Goal: Task Accomplishment & Management: Manage account settings

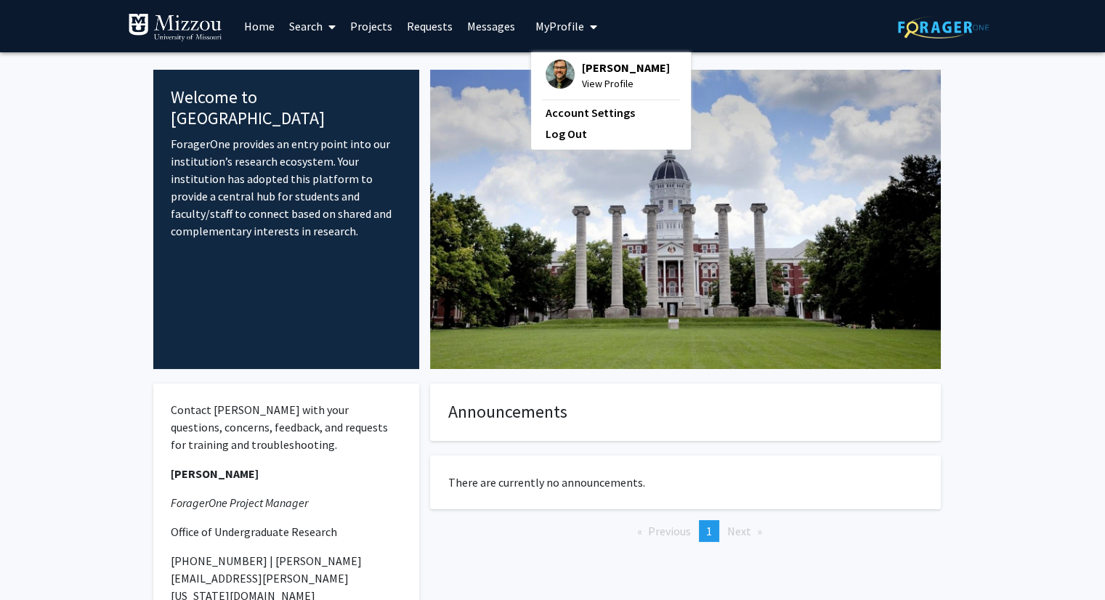
click at [599, 72] on span "[PERSON_NAME]" at bounding box center [626, 68] width 88 height 16
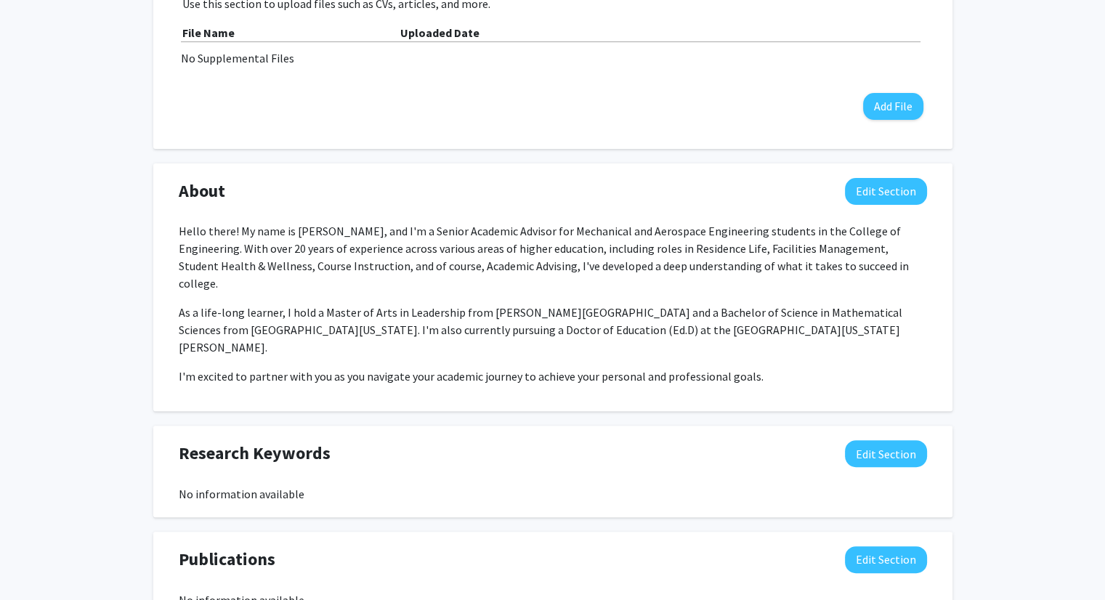
scroll to position [488, 0]
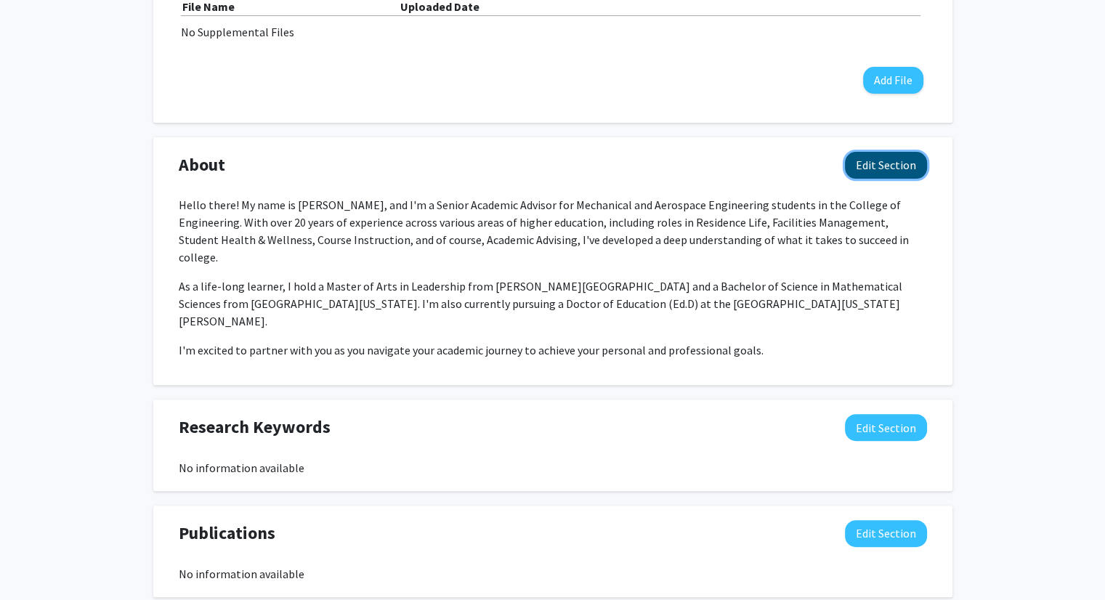
click at [888, 158] on button "Edit Section" at bounding box center [886, 165] width 82 height 27
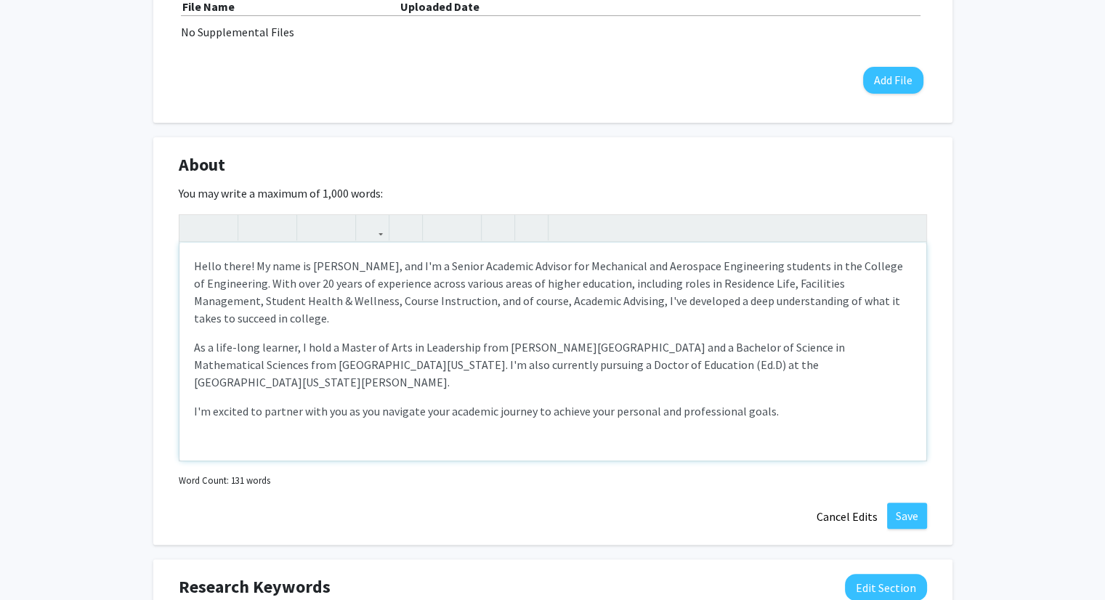
click at [796, 358] on p "As a life-long learner, I hold a Master of Arts in Leadership from [PERSON_NAME…" at bounding box center [553, 364] width 718 height 52
click at [793, 361] on p "As a life-long learner, I hold a Master of Arts in Leadership from [PERSON_NAME…" at bounding box center [553, 364] width 718 height 52
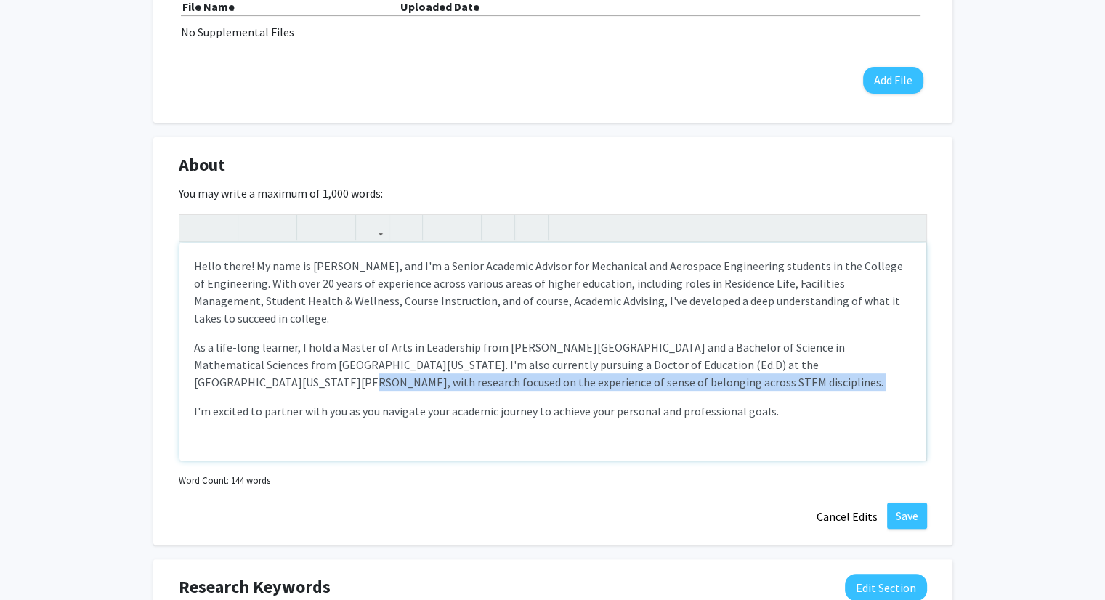
drag, startPoint x: 793, startPoint y: 361, endPoint x: 791, endPoint y: 386, distance: 25.5
click at [791, 386] on p "As a life-long learner, I hold a Master of Arts in Leadership from [PERSON_NAME…" at bounding box center [553, 364] width 718 height 52
copy p "with research focused on the experience of sense of belonging across STEM disci…"
click at [834, 360] on p "As a life-long learner, I hold a Master of Arts in Leadership from [PERSON_NAME…" at bounding box center [553, 364] width 718 height 52
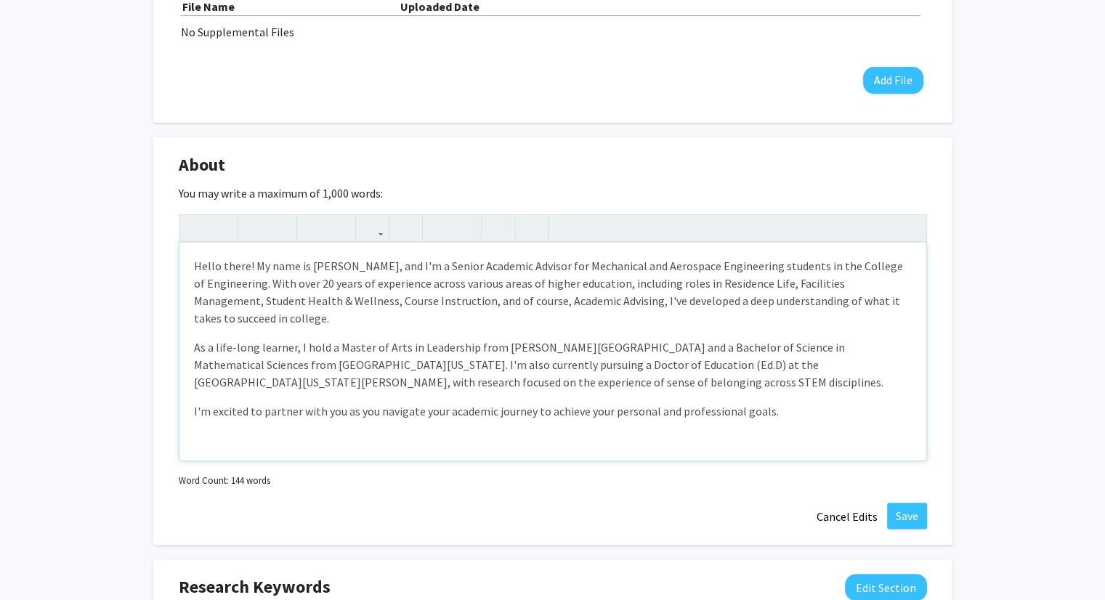
click at [863, 362] on p "As a life-long learner, I hold a Master of Arts in Leadership from [PERSON_NAME…" at bounding box center [553, 364] width 718 height 52
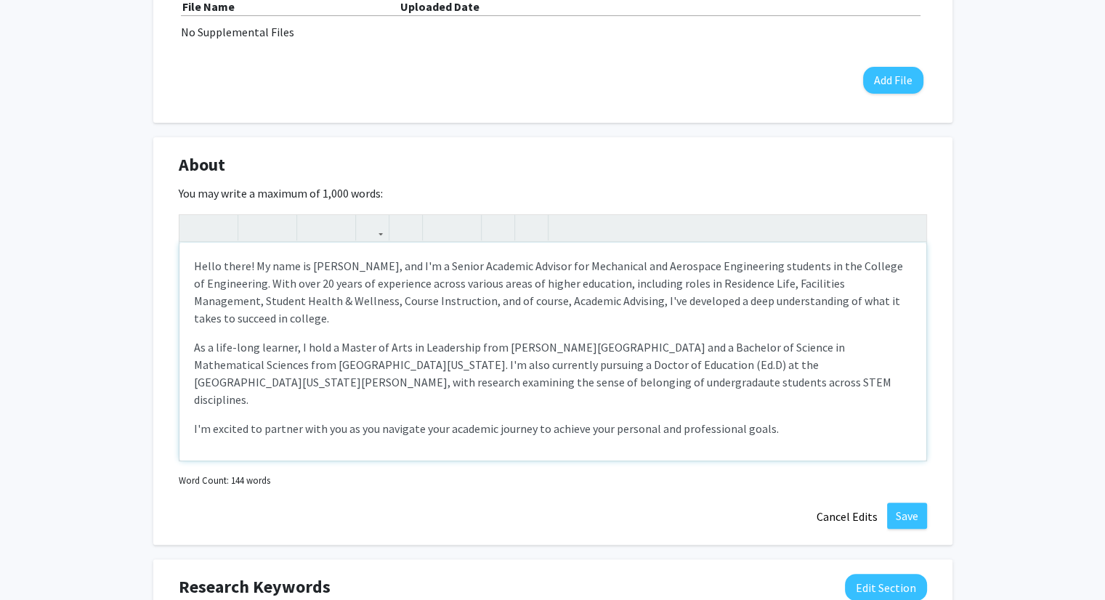
click at [344, 379] on p "As a life-long learner, I hold a Master of Arts in Leadership from [PERSON_NAME…" at bounding box center [553, 373] width 718 height 70
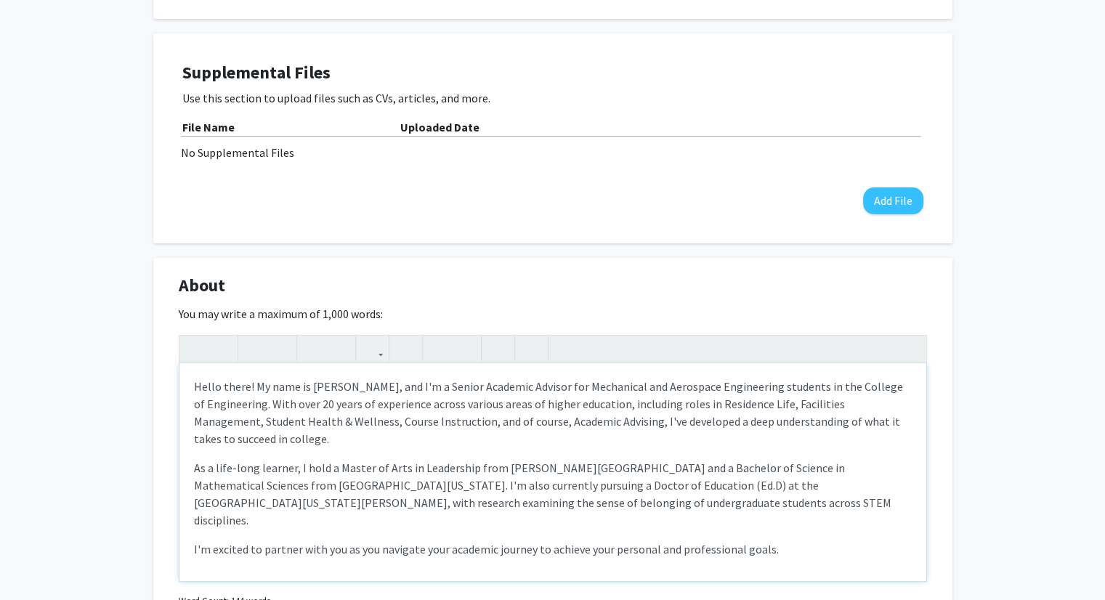
scroll to position [366, 0]
click at [779, 489] on p "As a life-long learner, I hold a Master of Arts in Leadership from [PERSON_NAME…" at bounding box center [553, 496] width 718 height 70
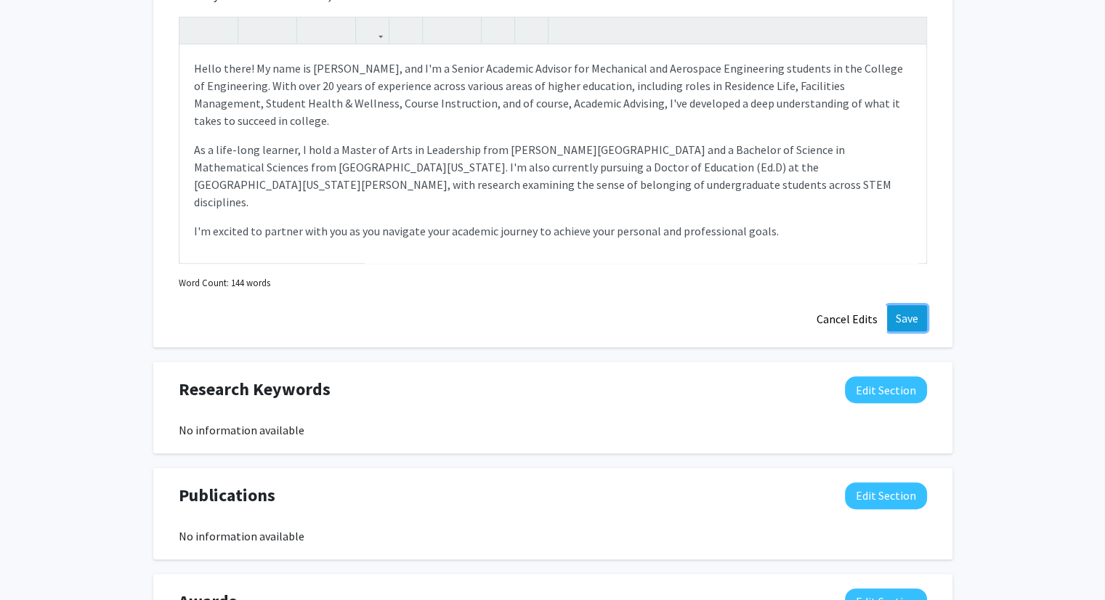
click at [900, 309] on button "Save" at bounding box center [907, 318] width 40 height 26
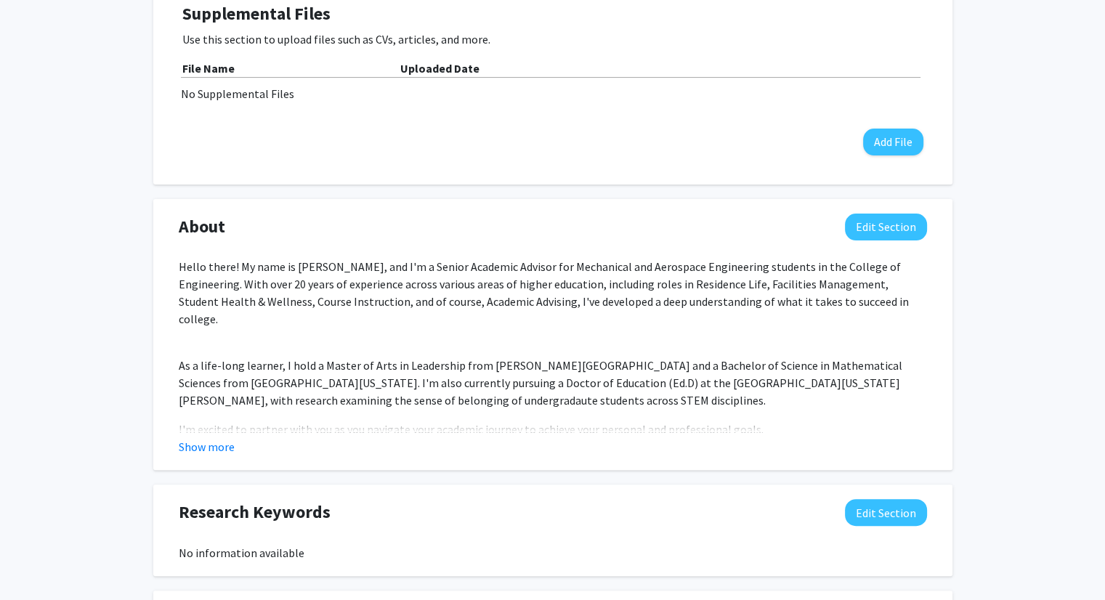
scroll to position [548, 0]
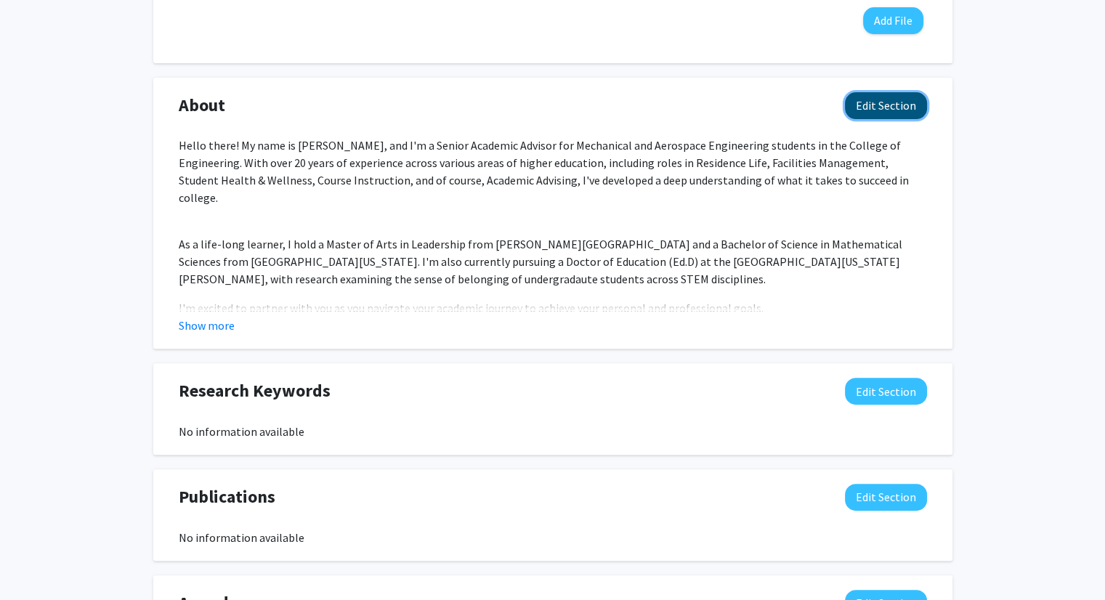
click at [898, 108] on button "Edit Section" at bounding box center [886, 105] width 82 height 27
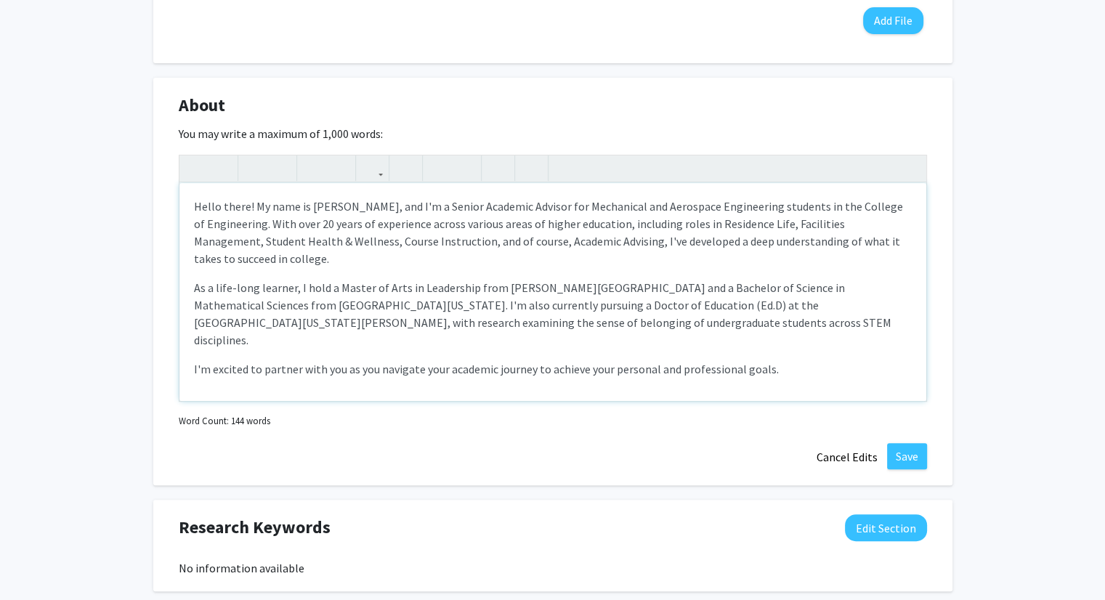
click at [201, 321] on p "As a life-long learner, I hold a Master of Arts in Leadership from [PERSON_NAME…" at bounding box center [553, 314] width 718 height 70
click at [195, 320] on p "As a life-long learner, I hold a Master of Arts in Leadership from [PERSON_NAME…" at bounding box center [553, 314] width 718 height 70
drag, startPoint x: 195, startPoint y: 320, endPoint x: 293, endPoint y: 323, distance: 98.1
click at [293, 323] on p "As a life-long learner, I hold a Master of Arts in Leadership from [PERSON_NAME…" at bounding box center [553, 314] width 718 height 70
type textarea "<p>Hello there! My name is [PERSON_NAME], and I'm a Senior Academic Advisor for…"
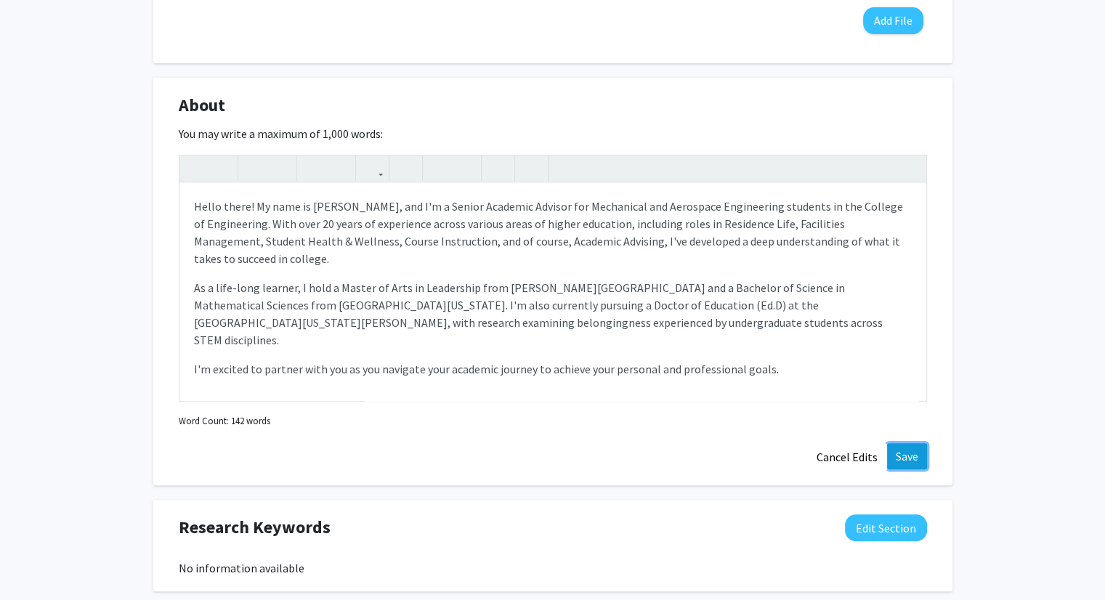
click at [898, 459] on button "Save" at bounding box center [907, 456] width 40 height 26
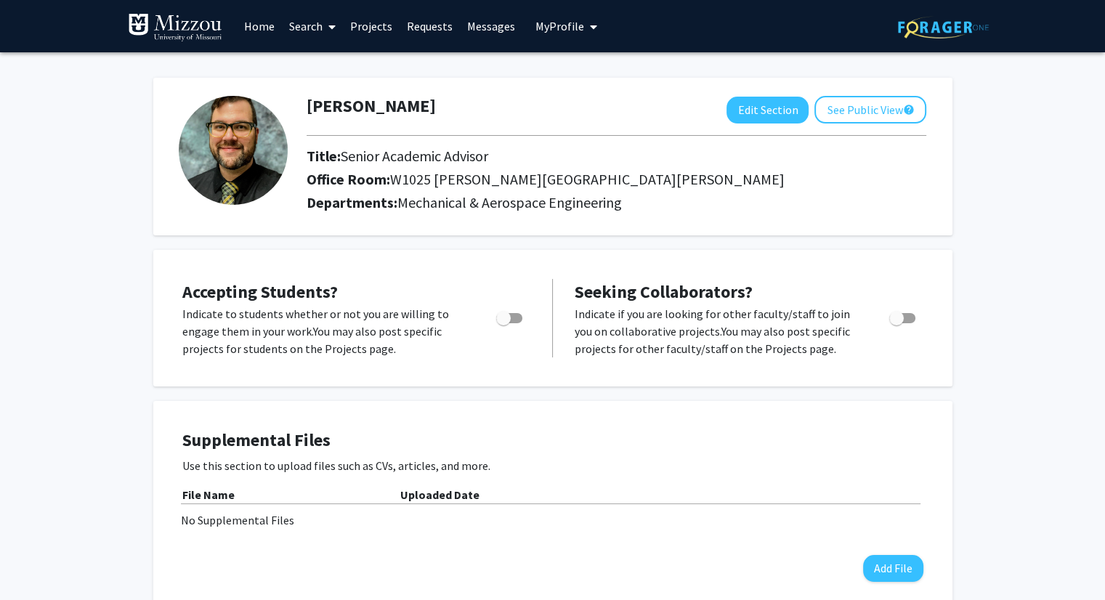
scroll to position [0, 0]
click at [308, 17] on link "Search" at bounding box center [312, 26] width 61 height 51
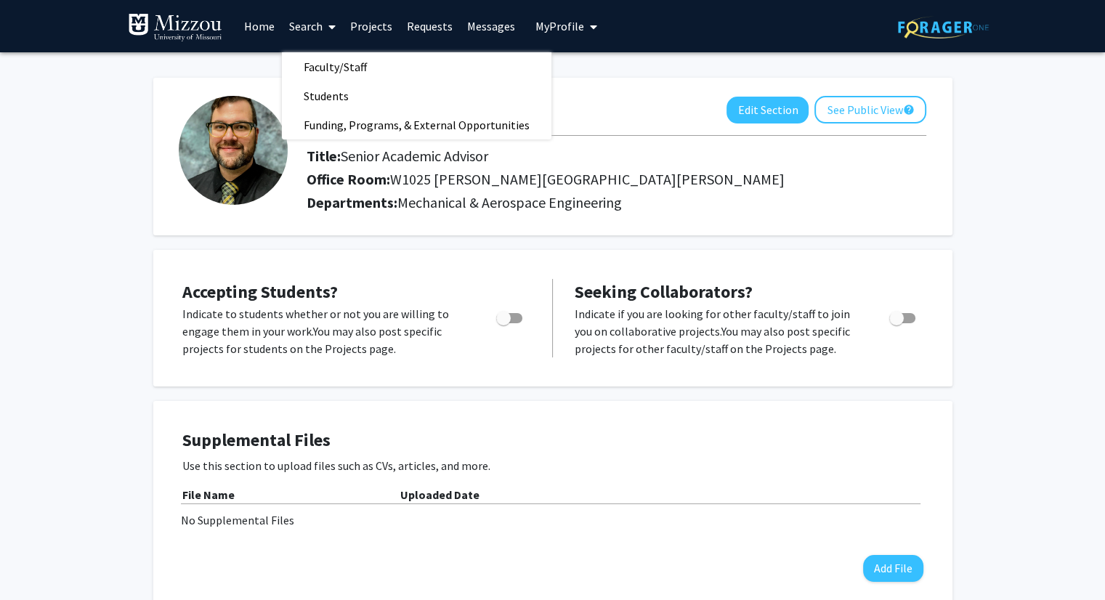
click at [267, 24] on link "Home" at bounding box center [259, 26] width 45 height 51
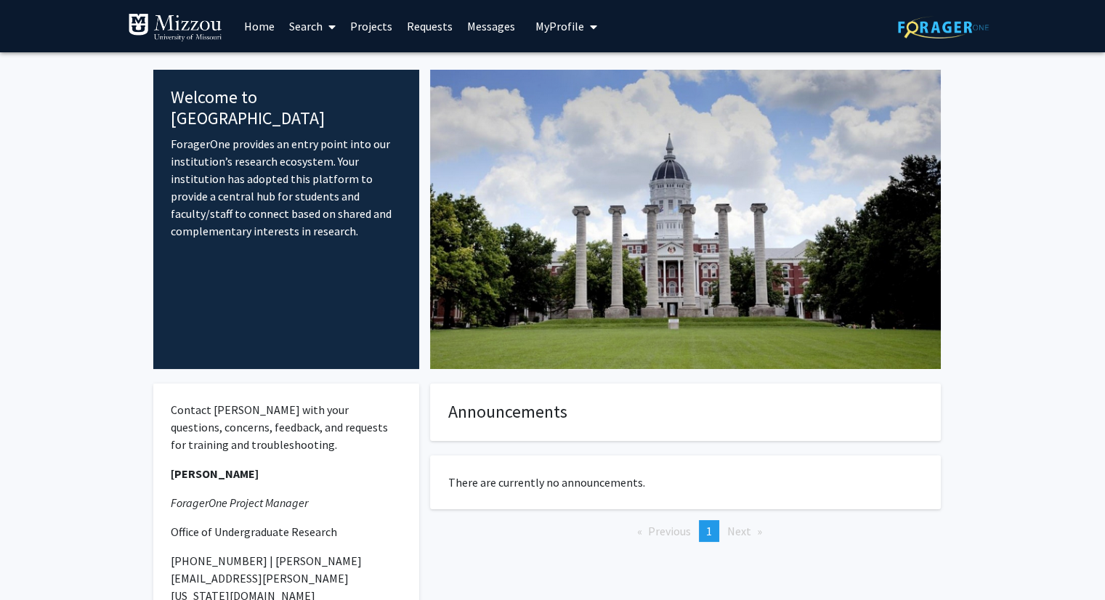
click at [313, 30] on link "Search" at bounding box center [312, 26] width 61 height 51
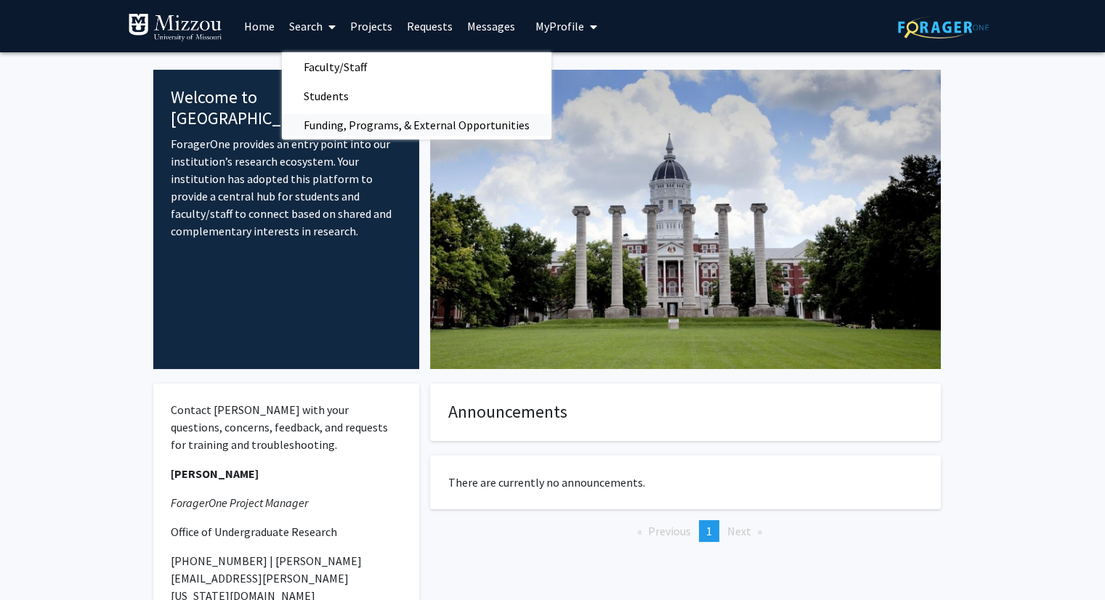
click at [376, 131] on span "Funding, Programs, & External Opportunities" at bounding box center [416, 124] width 269 height 29
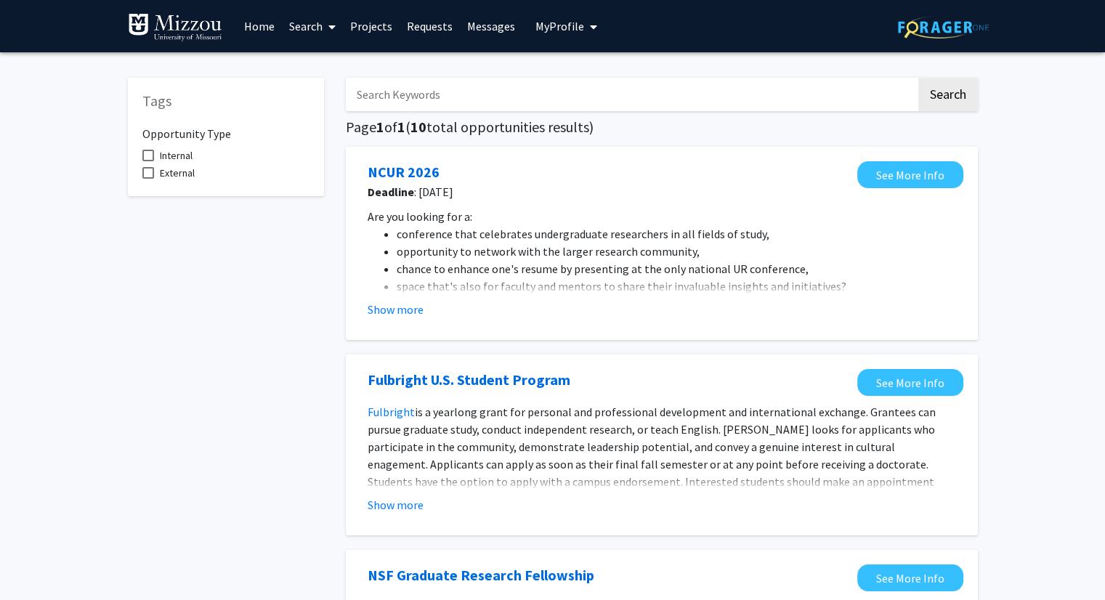
click at [435, 103] on input "Search Keywords" at bounding box center [631, 94] width 570 height 33
type input "a"
type input "sense of belonging"
click at [918, 78] on button "Search" at bounding box center [948, 94] width 60 height 33
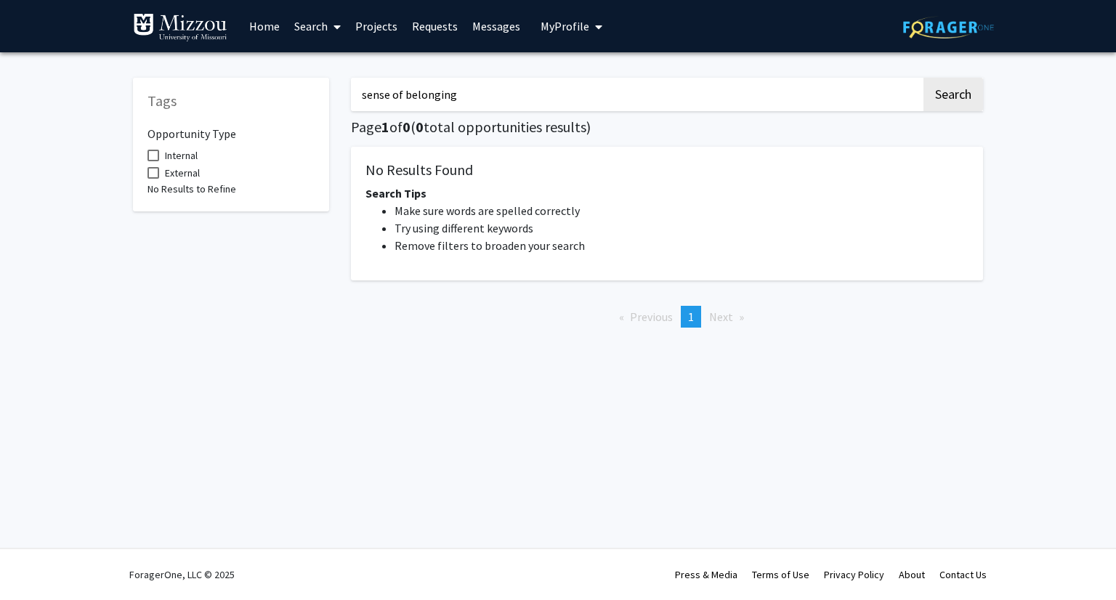
click at [328, 28] on span at bounding box center [334, 26] width 13 height 51
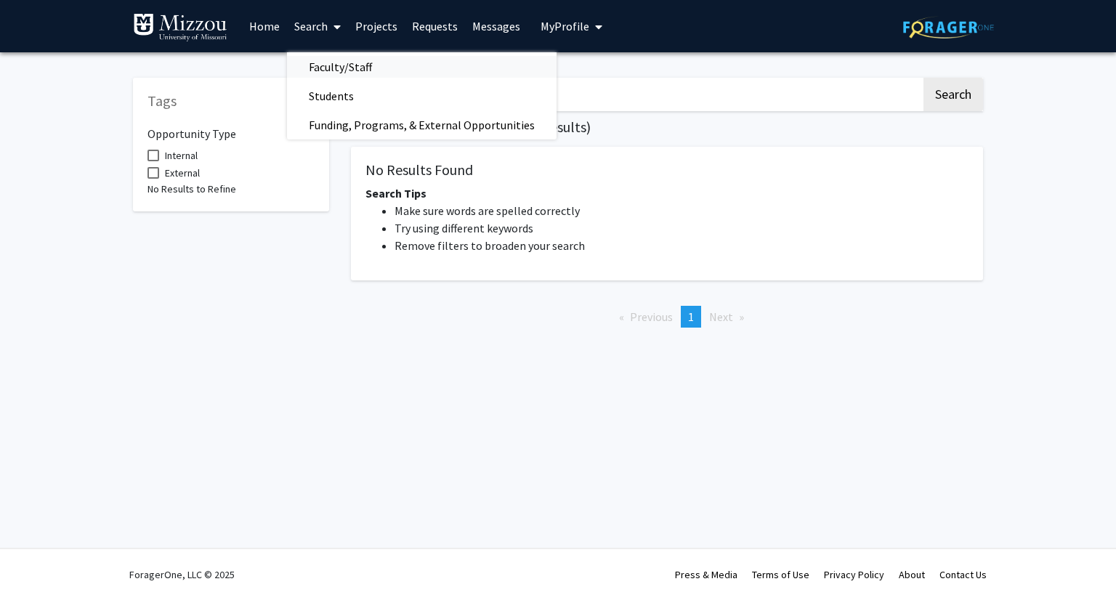
click at [336, 70] on span "Faculty/Staff" at bounding box center [340, 66] width 107 height 29
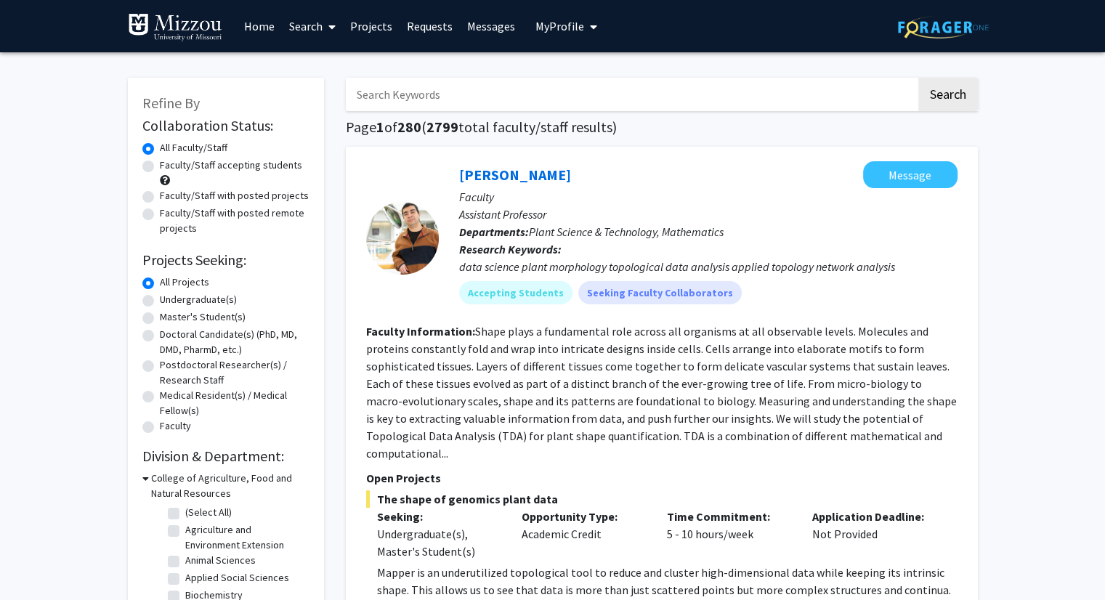
click at [447, 99] on input "Search Keywords" at bounding box center [631, 94] width 570 height 33
click at [918, 78] on button "Search" at bounding box center [948, 94] width 60 height 33
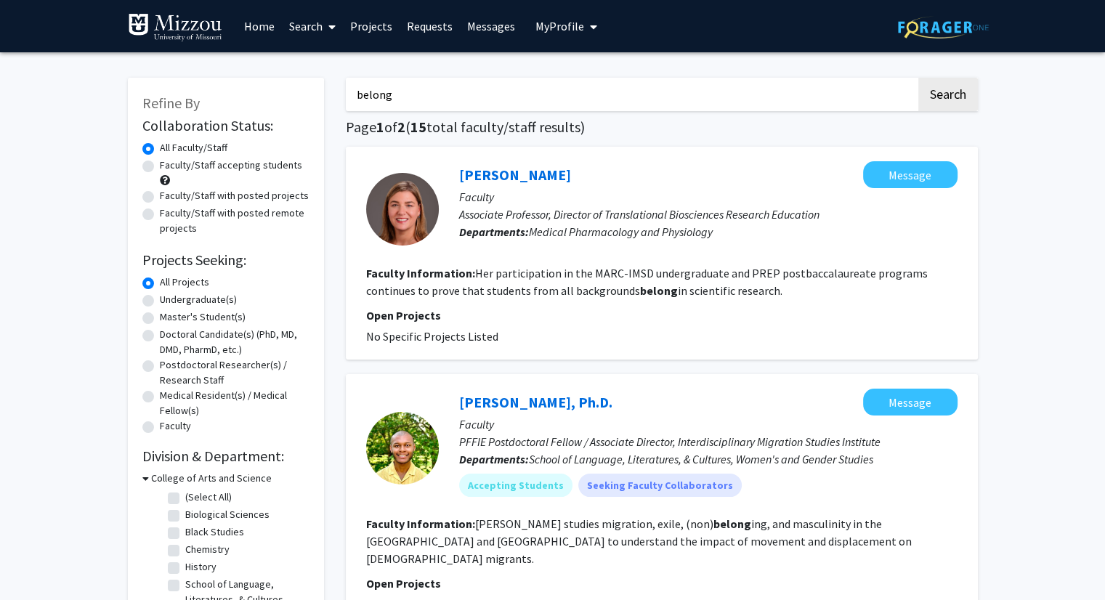
click at [447, 99] on input "belong" at bounding box center [631, 94] width 570 height 33
click at [918, 78] on button "Search" at bounding box center [948, 94] width 60 height 33
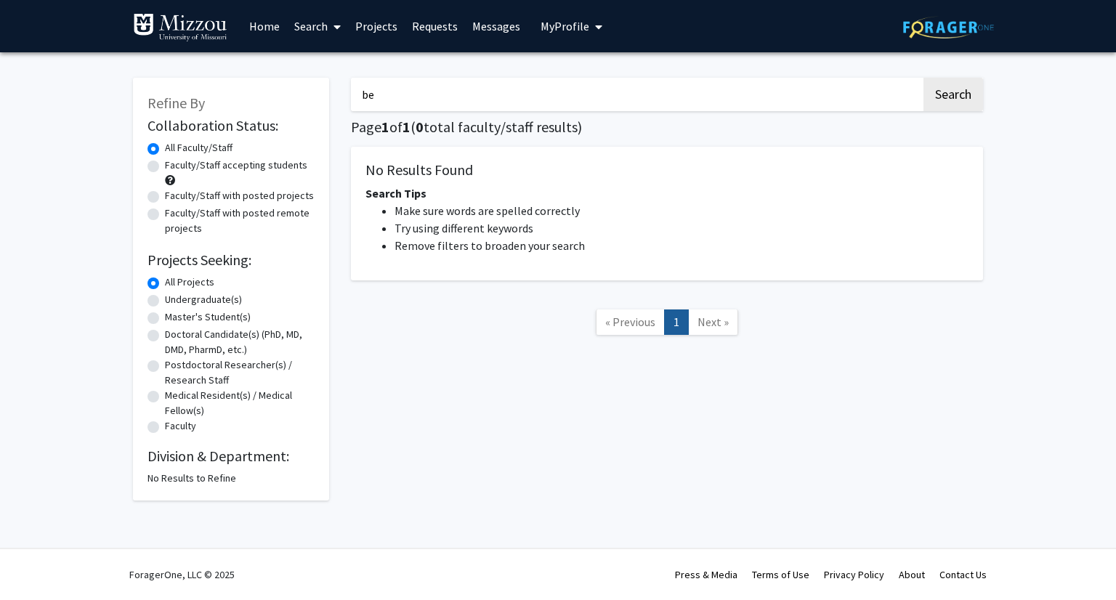
type input "b"
type input "[PERSON_NAME]"
click at [923, 78] on button "Search" at bounding box center [953, 94] width 60 height 33
click at [334, 28] on icon at bounding box center [336, 27] width 7 height 12
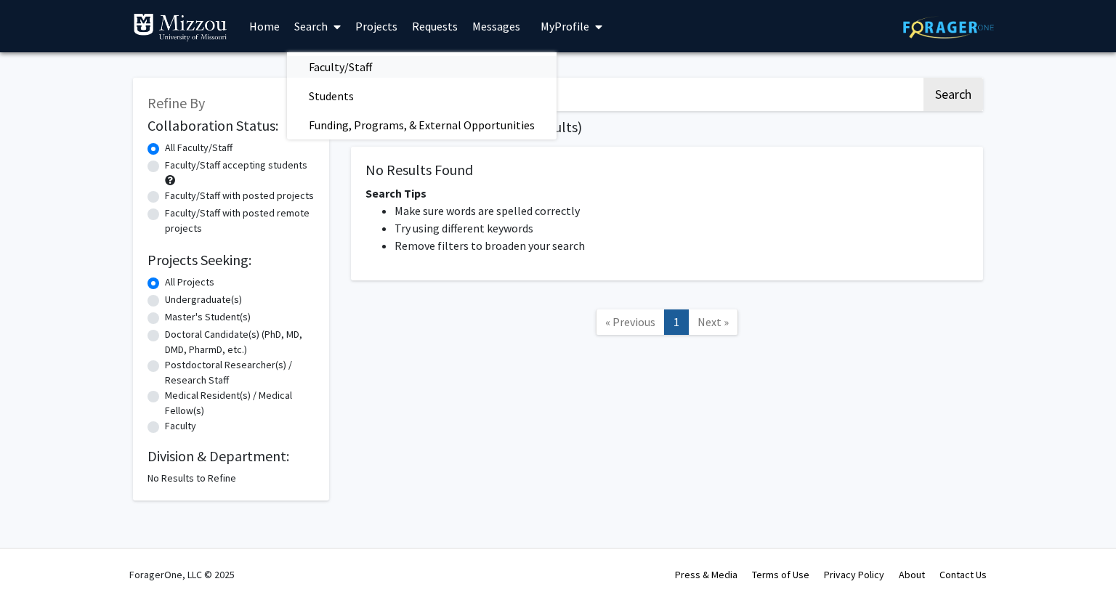
click at [344, 68] on span "Faculty/Staff" at bounding box center [340, 66] width 107 height 29
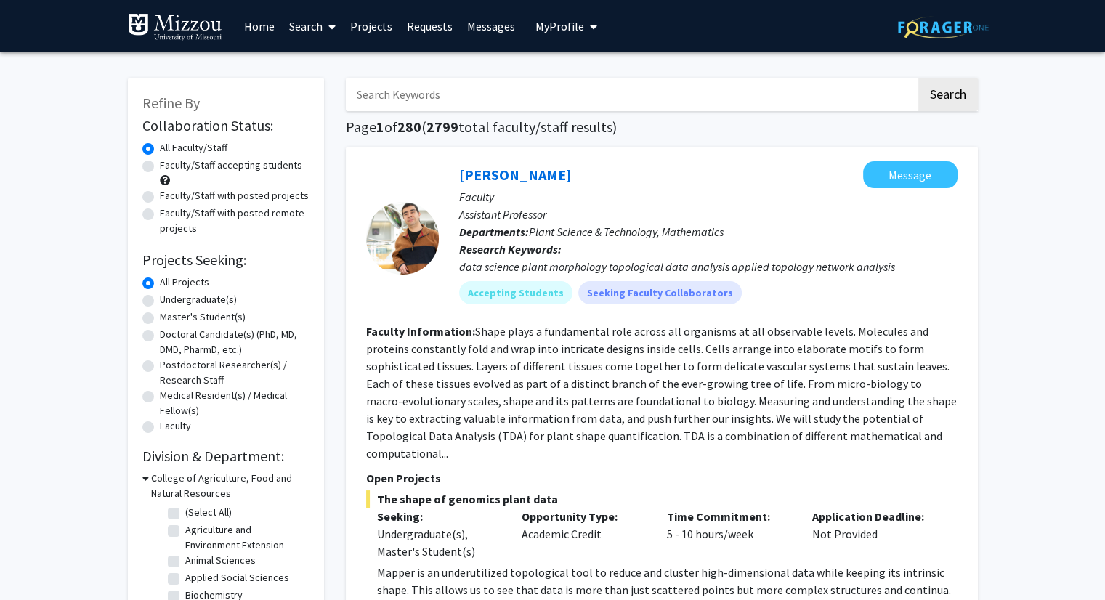
click at [485, 97] on input "Search Keywords" at bounding box center [631, 94] width 570 height 33
type input "[PERSON_NAME]"
click at [918, 78] on button "Search" at bounding box center [948, 94] width 60 height 33
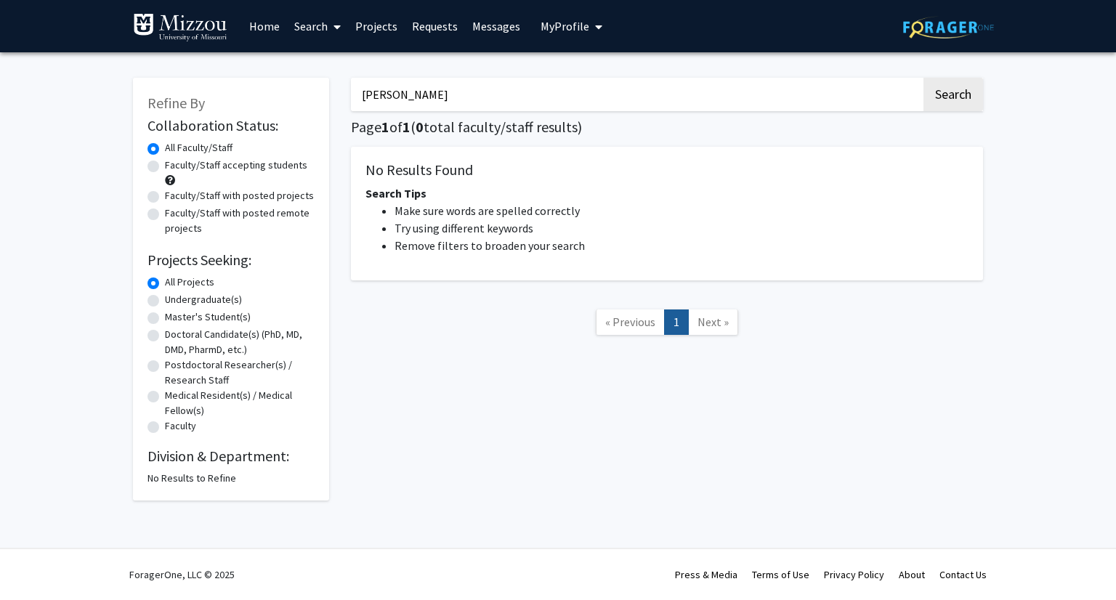
click at [564, 20] on span "My Profile" at bounding box center [564, 26] width 49 height 15
click at [587, 60] on span "[PERSON_NAME]" at bounding box center [631, 68] width 88 height 16
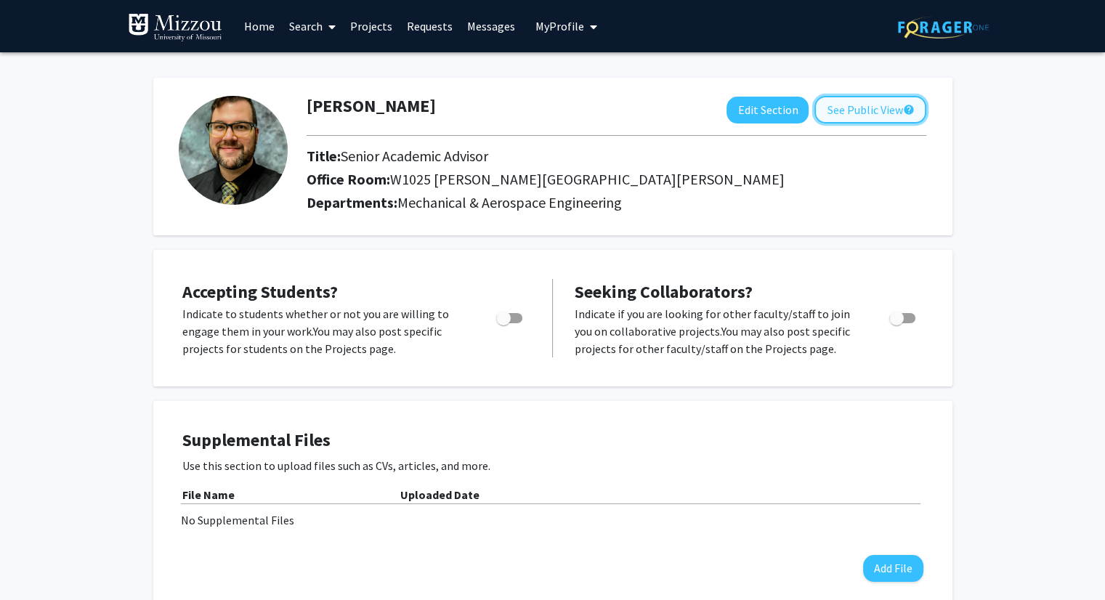
click at [880, 101] on button "See Public View help" at bounding box center [870, 110] width 112 height 28
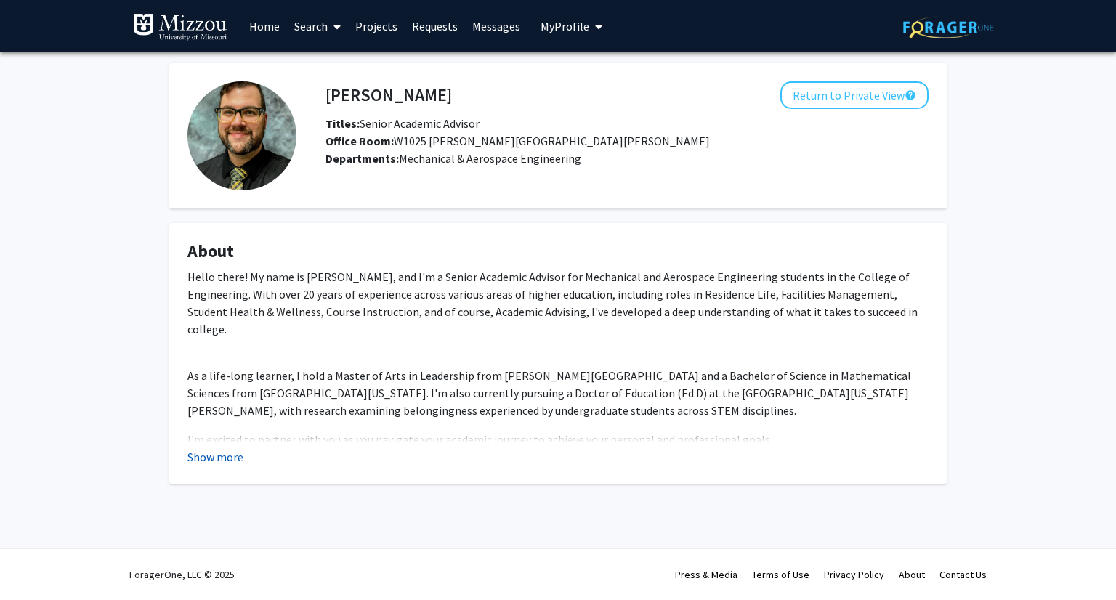
click at [207, 463] on button "Show more" at bounding box center [215, 456] width 56 height 17
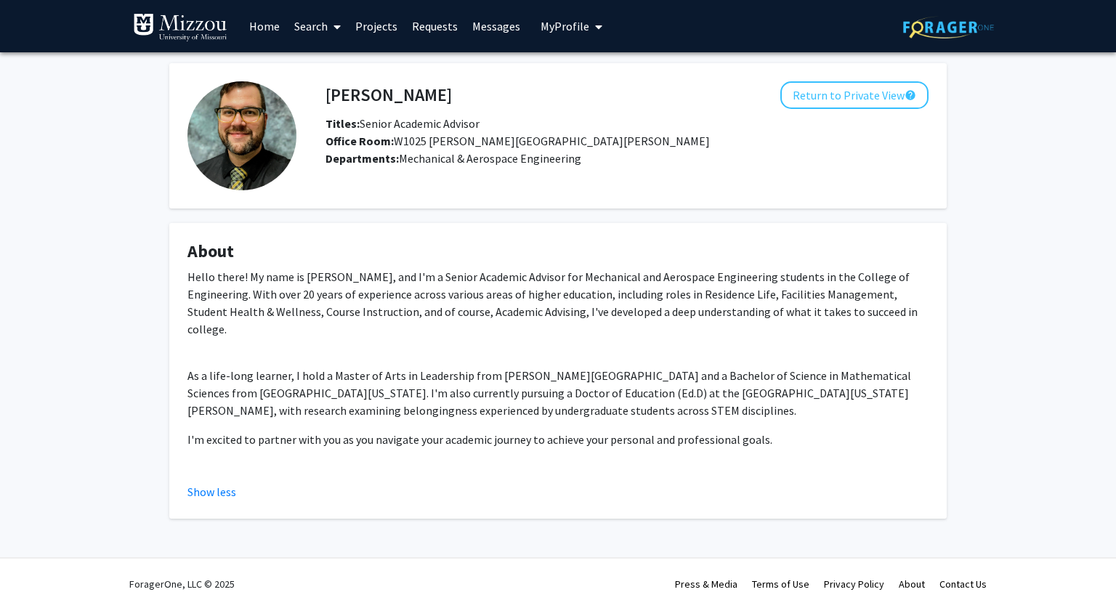
click at [328, 25] on link "Search" at bounding box center [317, 26] width 61 height 51
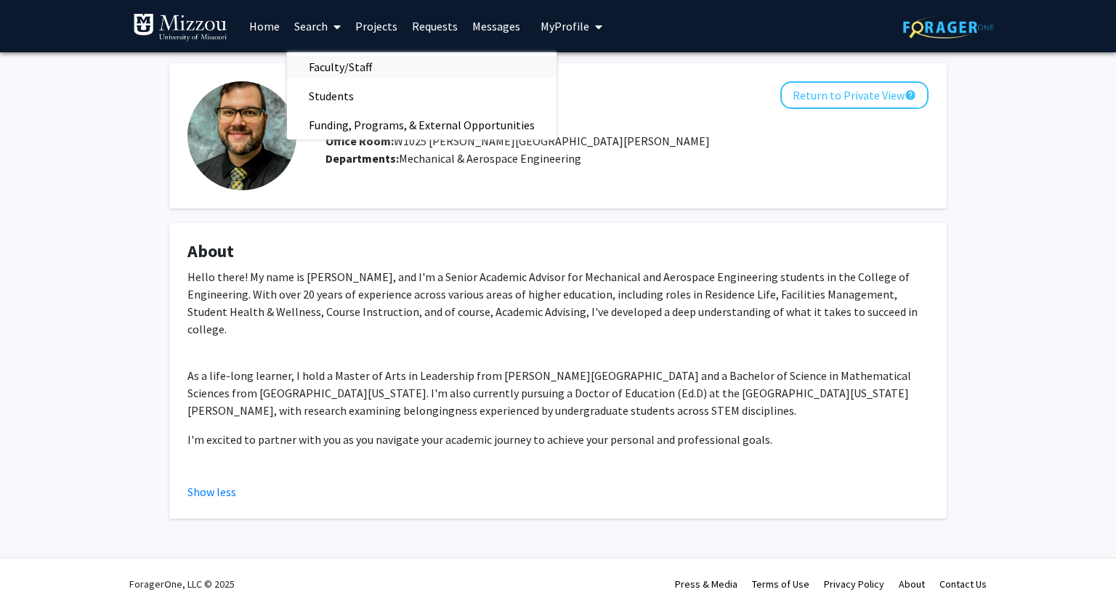
click at [333, 68] on span "Faculty/Staff" at bounding box center [340, 66] width 107 height 29
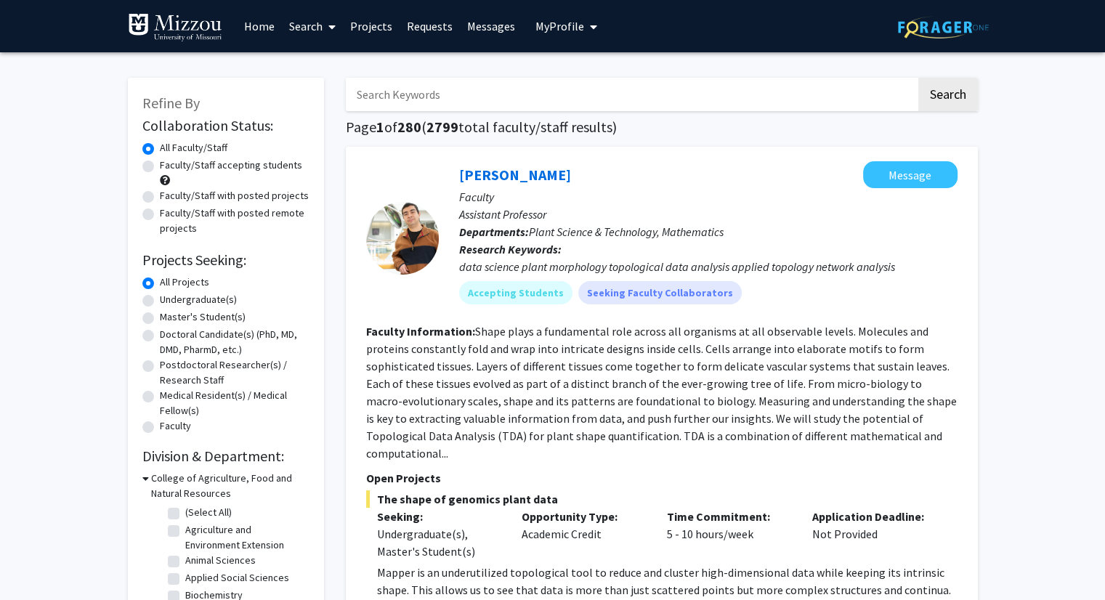
click at [386, 105] on input "Search Keywords" at bounding box center [631, 94] width 570 height 33
click at [918, 78] on button "Search" at bounding box center [948, 94] width 60 height 33
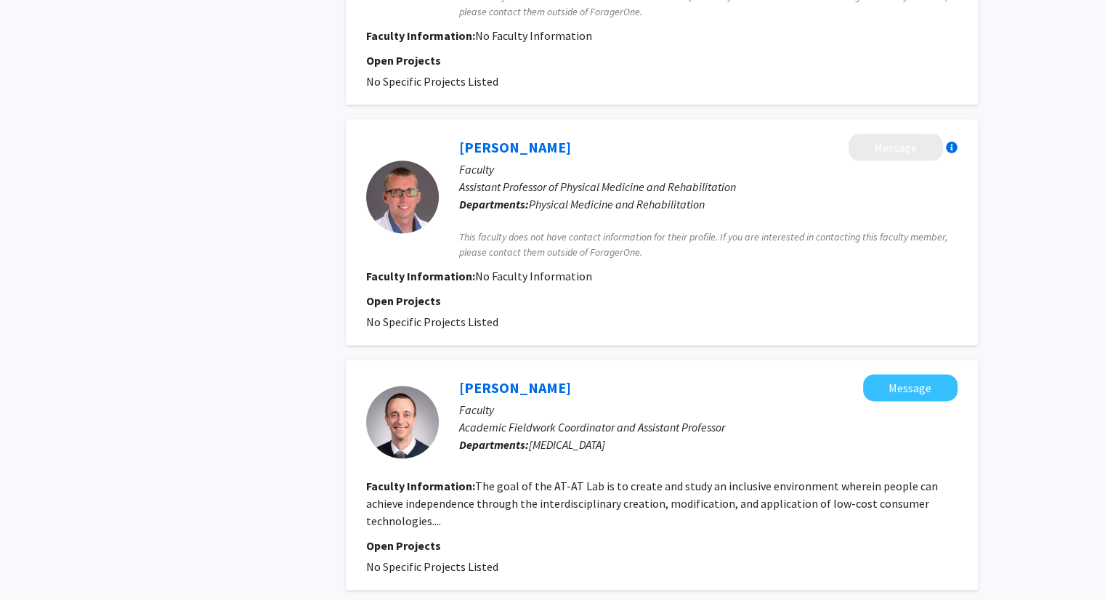
scroll to position [1981, 0]
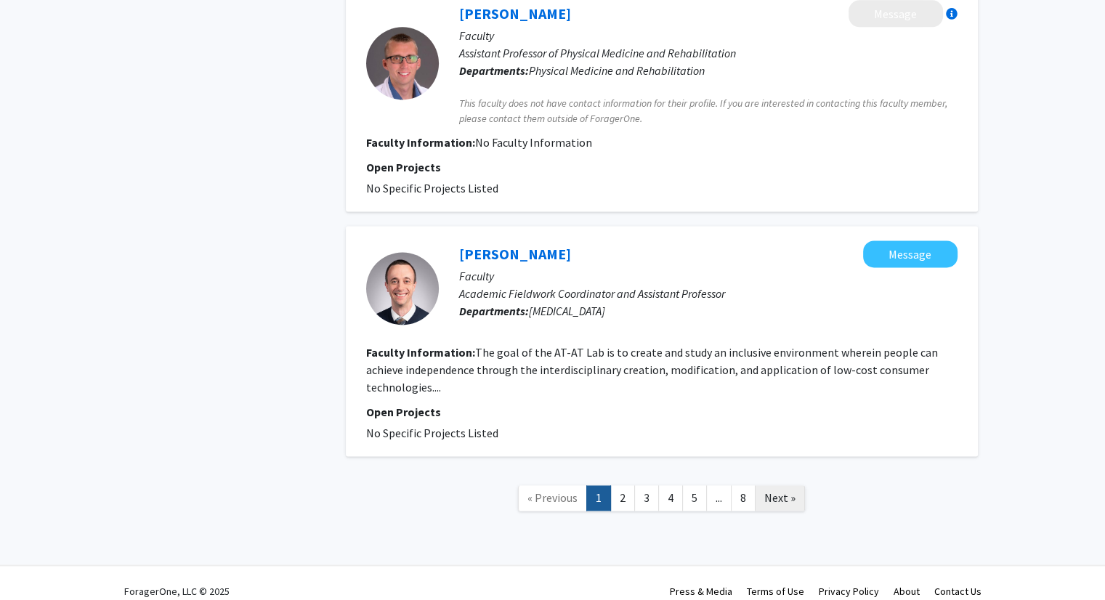
click at [782, 490] on span "Next »" at bounding box center [779, 497] width 31 height 15
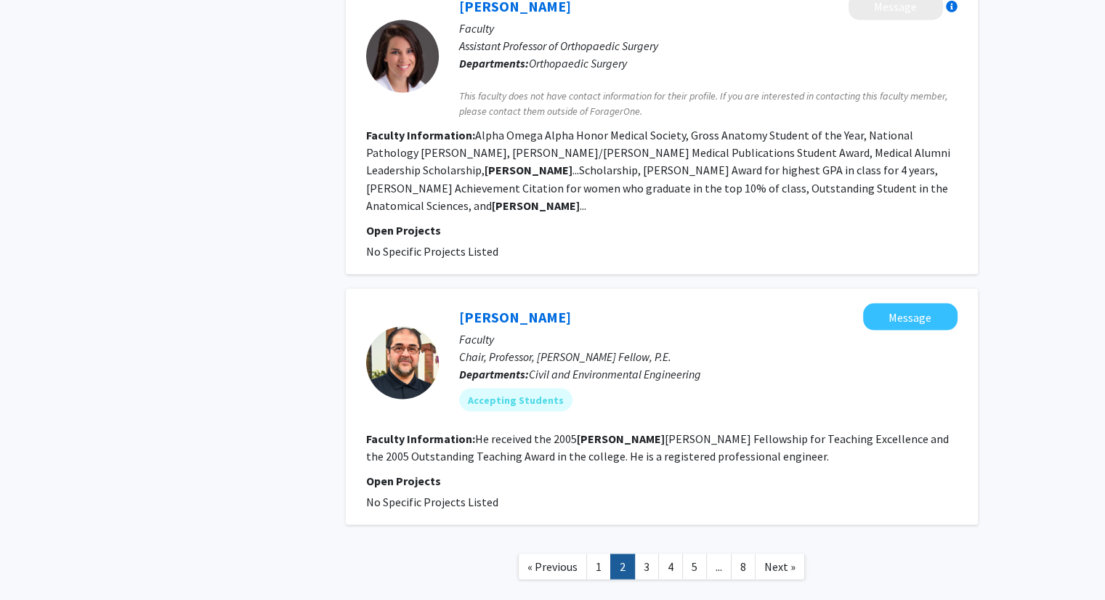
scroll to position [2619, 0]
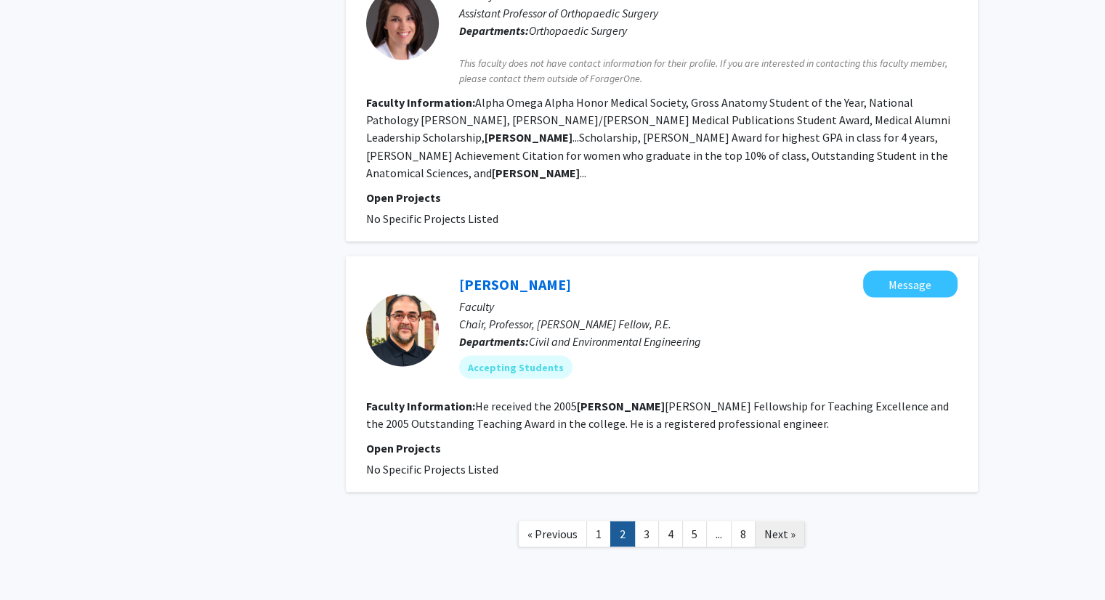
click at [790, 526] on span "Next »" at bounding box center [779, 533] width 31 height 15
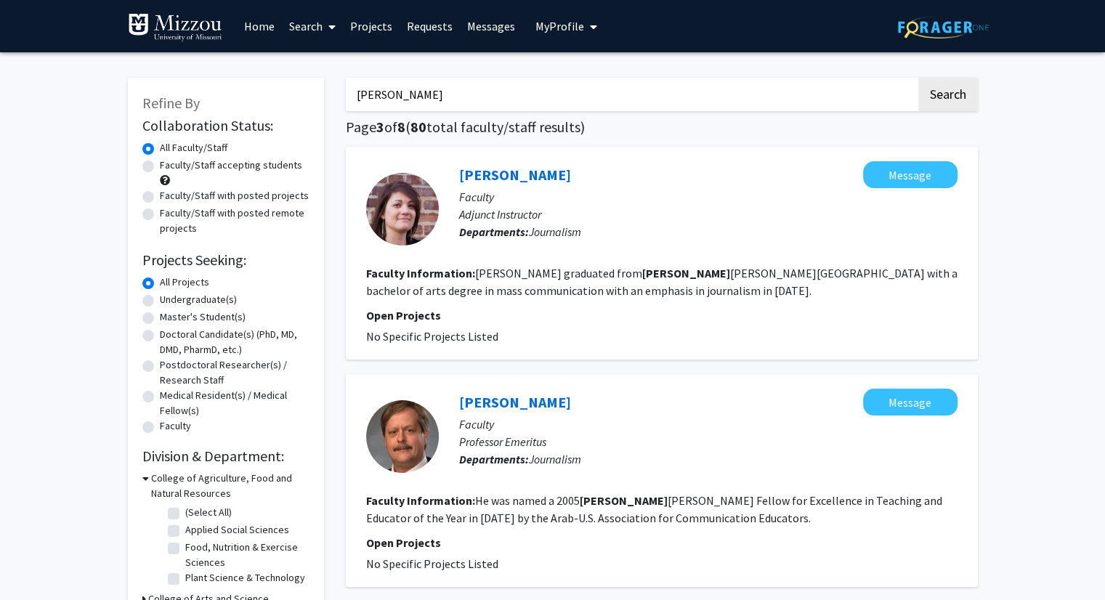
click at [384, 100] on input "[PERSON_NAME]" at bounding box center [631, 94] width 570 height 33
type input "[PERSON_NAME]"
click at [918, 78] on button "Search" at bounding box center [948, 94] width 60 height 33
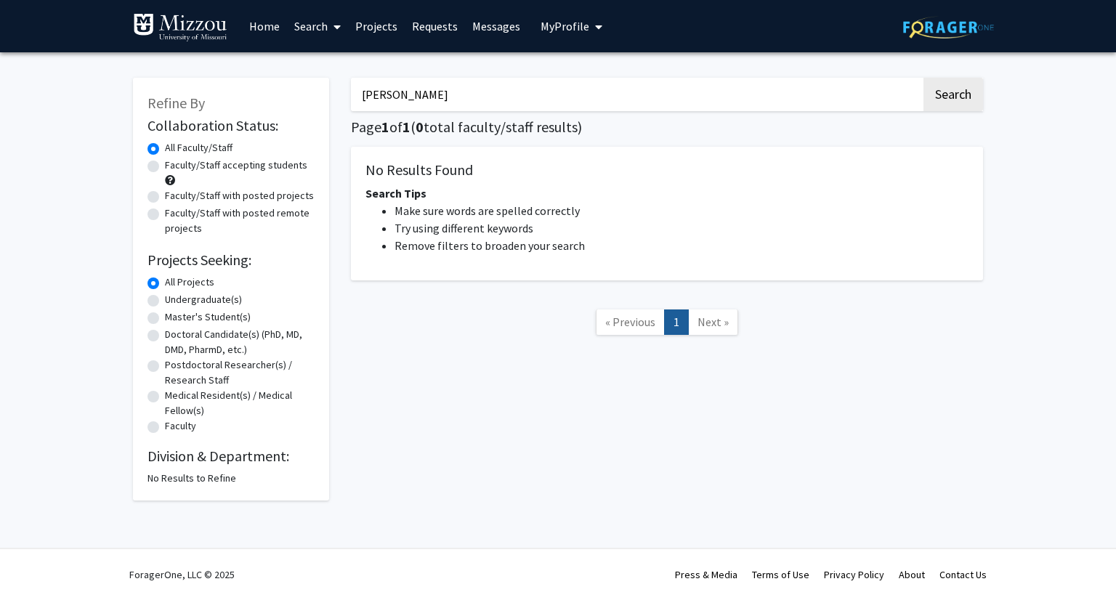
click at [543, 31] on span "My Profile" at bounding box center [564, 26] width 49 height 15
click at [587, 70] on span "[PERSON_NAME]" at bounding box center [631, 68] width 88 height 16
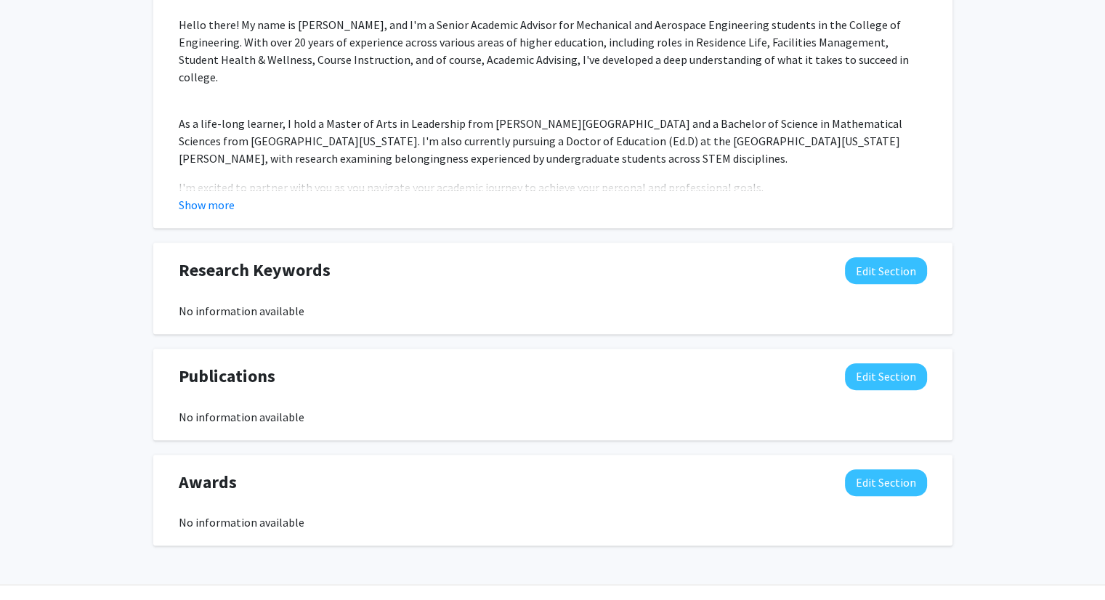
scroll to position [704, 0]
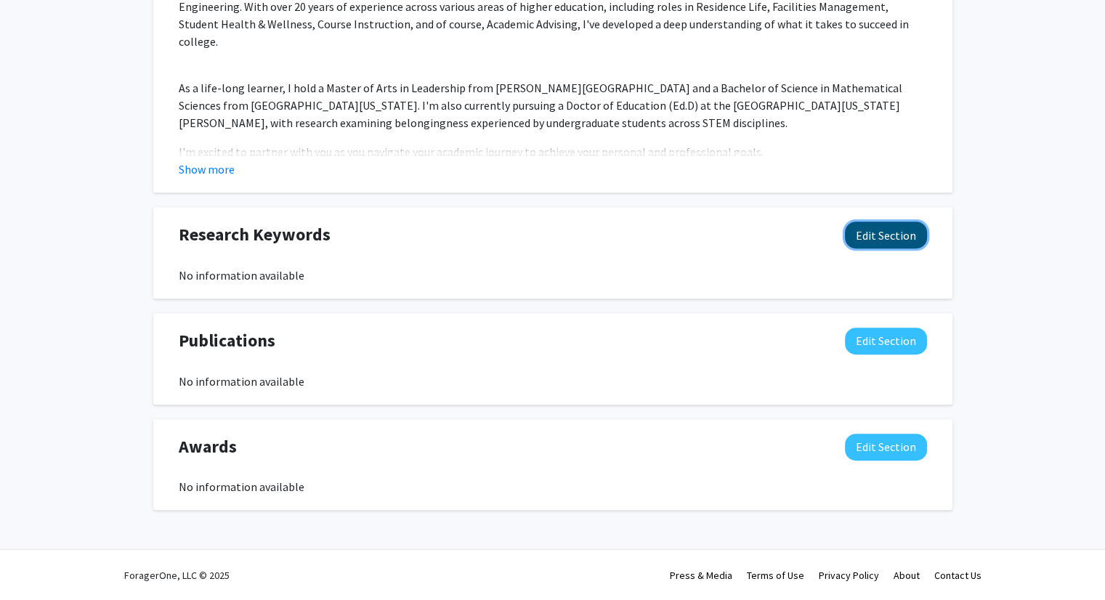
click at [877, 230] on button "Edit Section" at bounding box center [886, 235] width 82 height 27
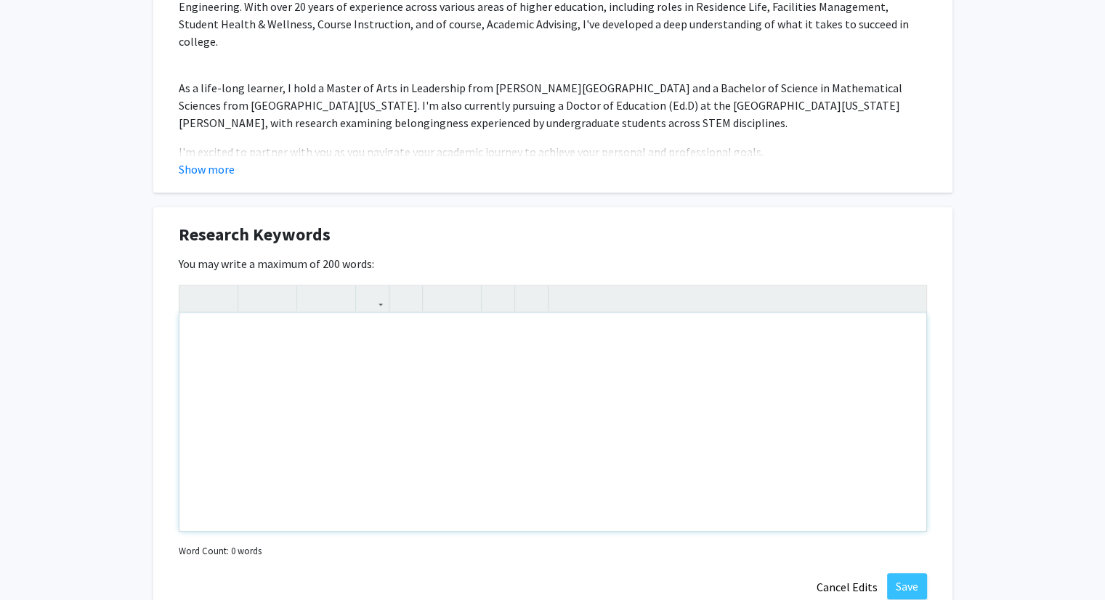
click at [352, 373] on div "Note to users with screen readers: Please deactivate our accessibility plugin f…" at bounding box center [552, 422] width 747 height 218
type textarea "<p>sense of belonging</p><p>belongingness</p><p>undergraduate students</p><p>ST…"
click at [908, 577] on button "Save" at bounding box center [907, 586] width 40 height 26
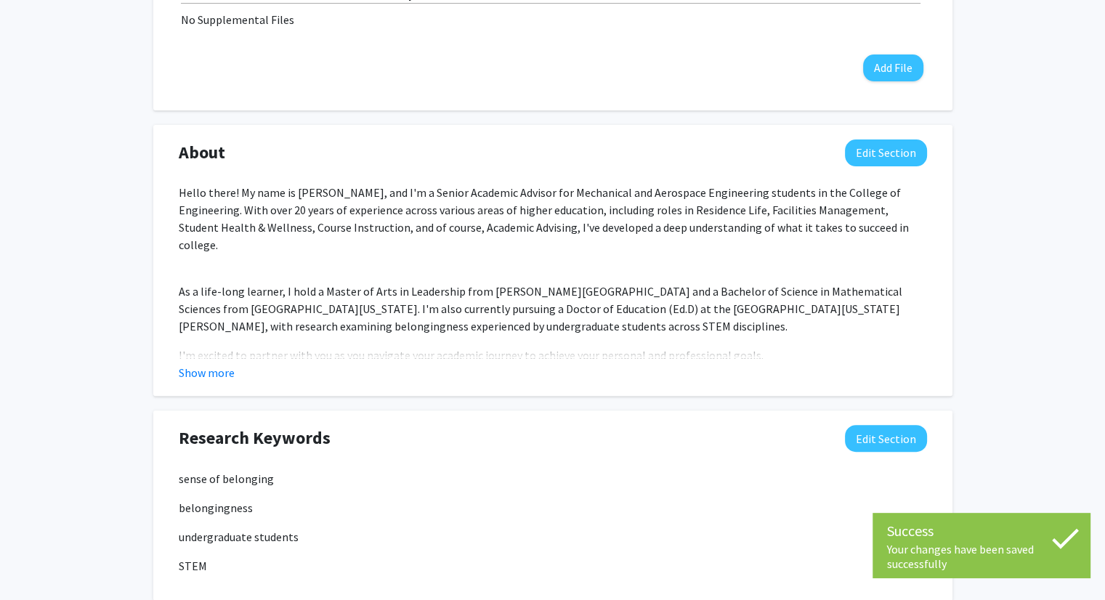
scroll to position [0, 0]
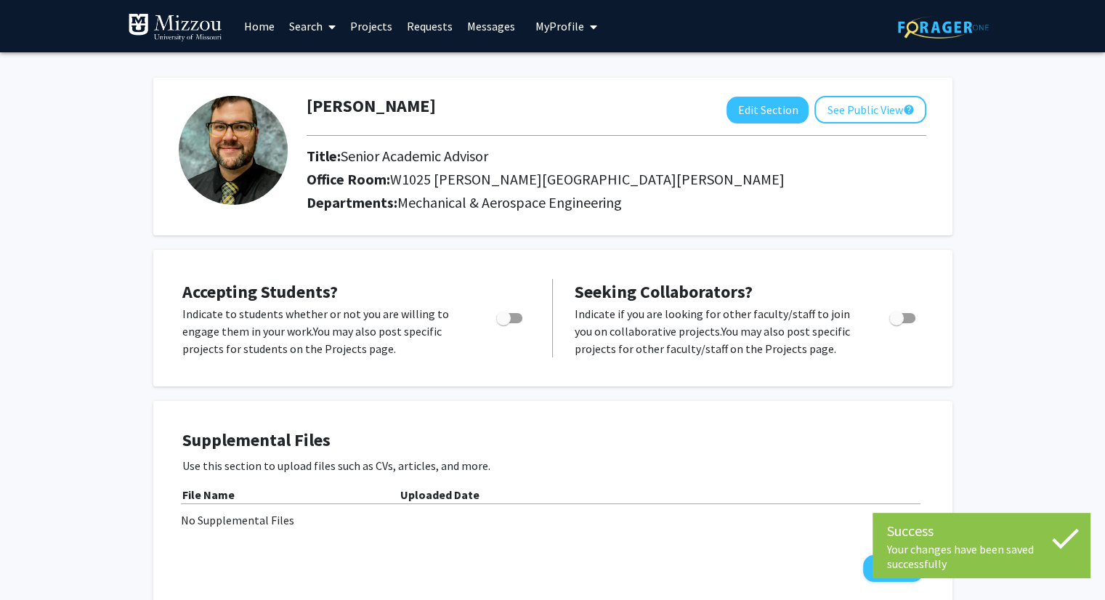
click at [321, 28] on link "Search" at bounding box center [312, 26] width 61 height 51
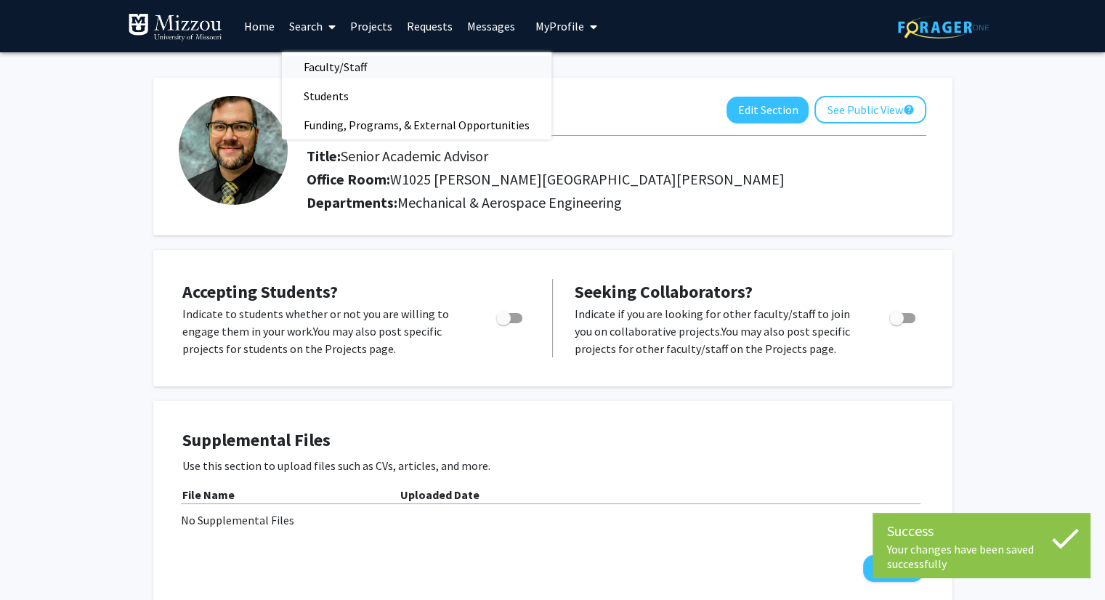
click at [331, 67] on span "Faculty/Staff" at bounding box center [335, 66] width 107 height 29
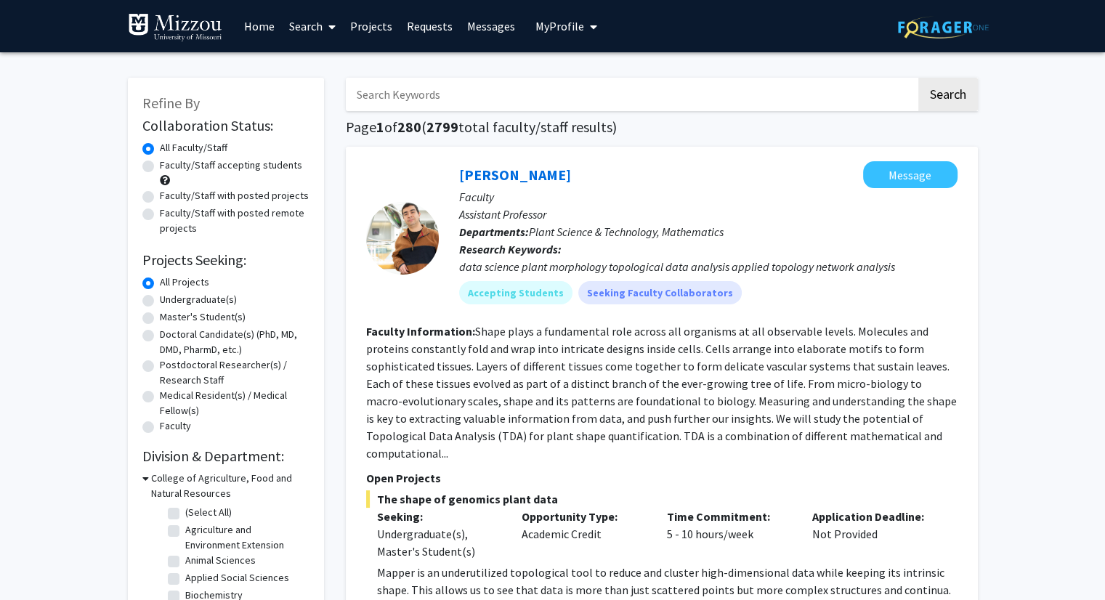
click at [470, 98] on input "Search Keywords" at bounding box center [631, 94] width 570 height 33
type input "belongingness"
click at [918, 78] on button "Search" at bounding box center [948, 94] width 60 height 33
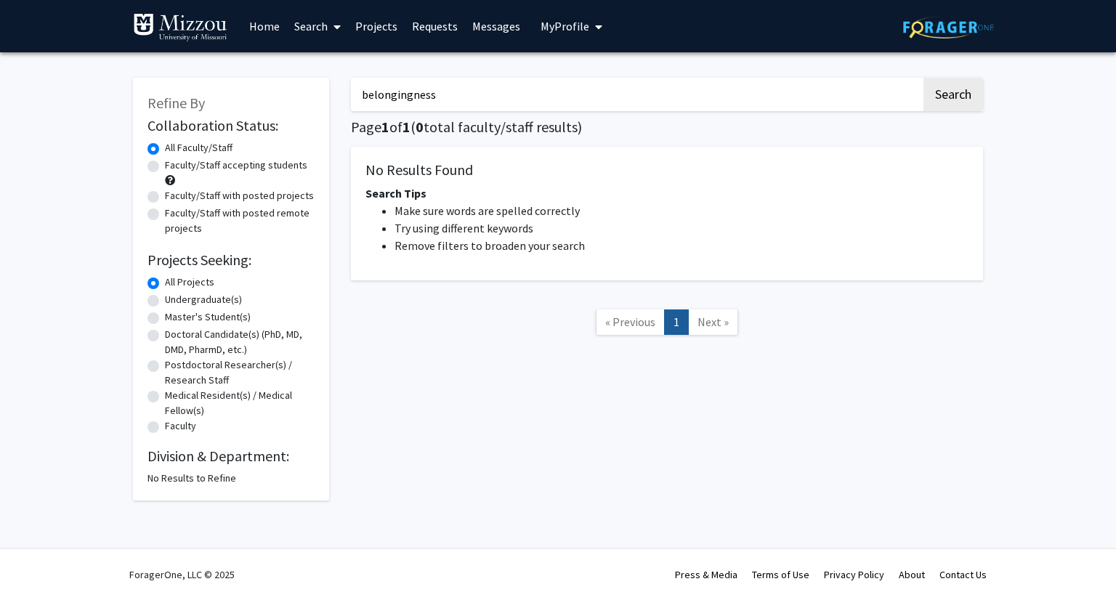
click at [595, 27] on icon "My profile dropdown to access profile and logout" at bounding box center [598, 27] width 7 height 12
click at [596, 67] on span "[PERSON_NAME]" at bounding box center [631, 68] width 88 height 16
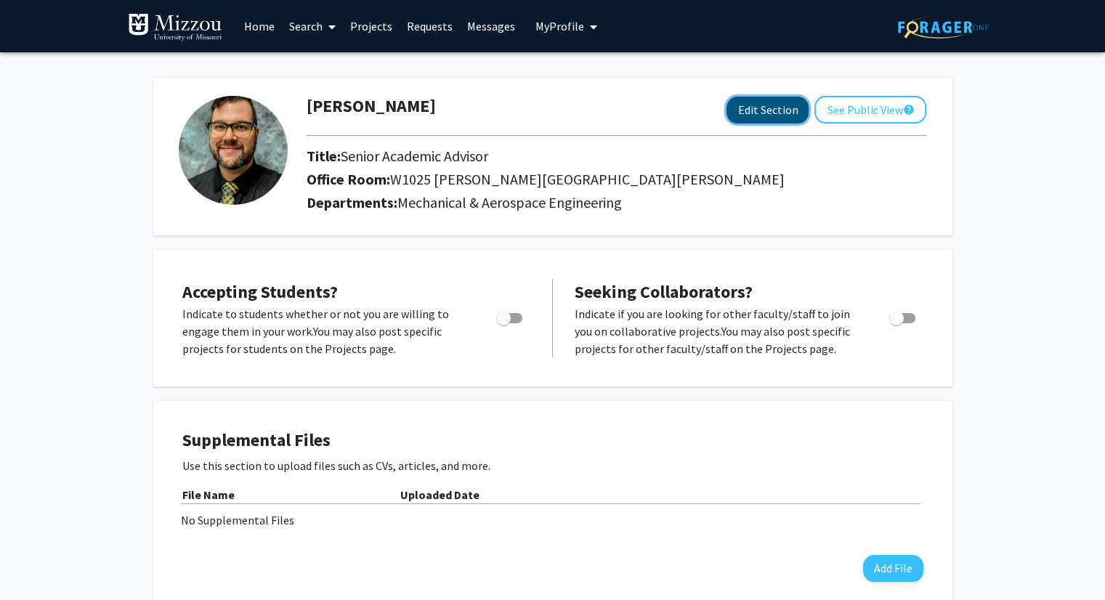
click at [770, 112] on button "Edit Section" at bounding box center [767, 110] width 82 height 27
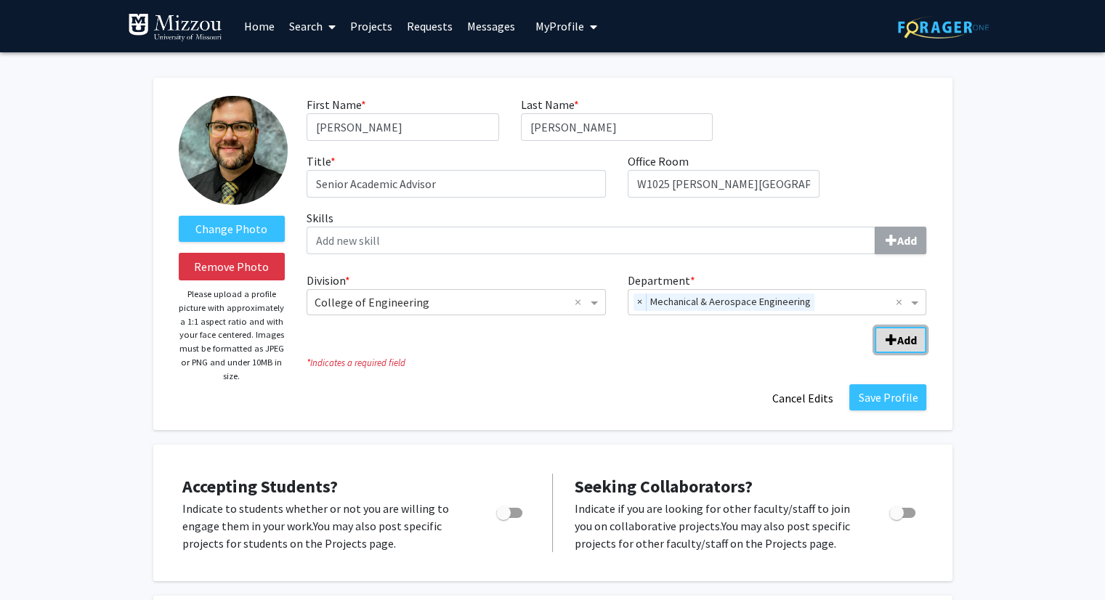
click at [895, 342] on span "Add Division/Department" at bounding box center [891, 340] width 12 height 12
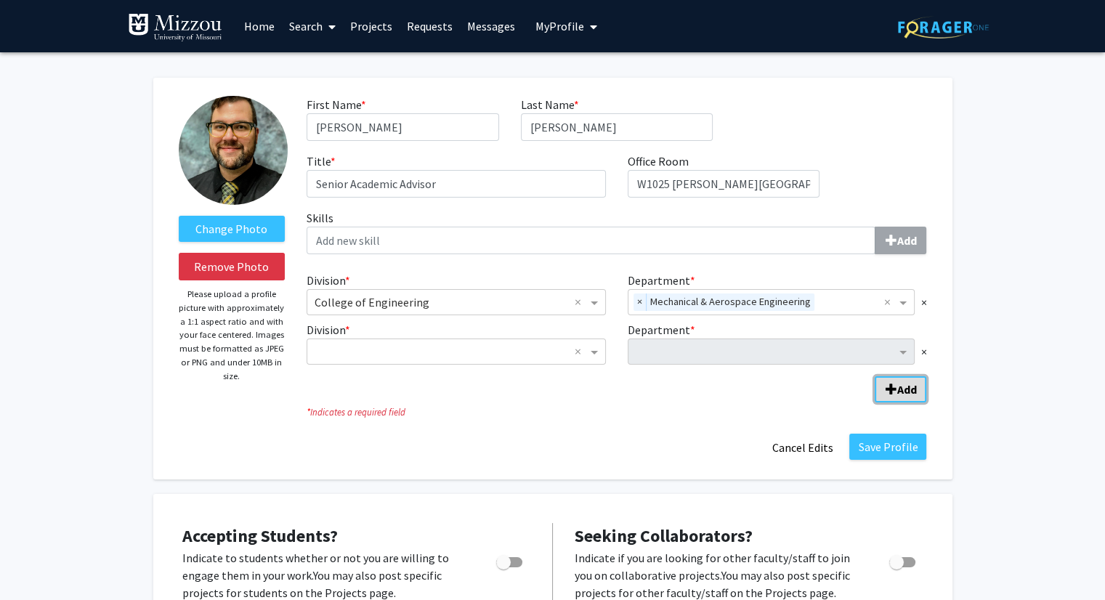
click at [895, 342] on div "Department" at bounding box center [762, 351] width 268 height 23
click at [922, 348] on span "×" at bounding box center [923, 351] width 6 height 17
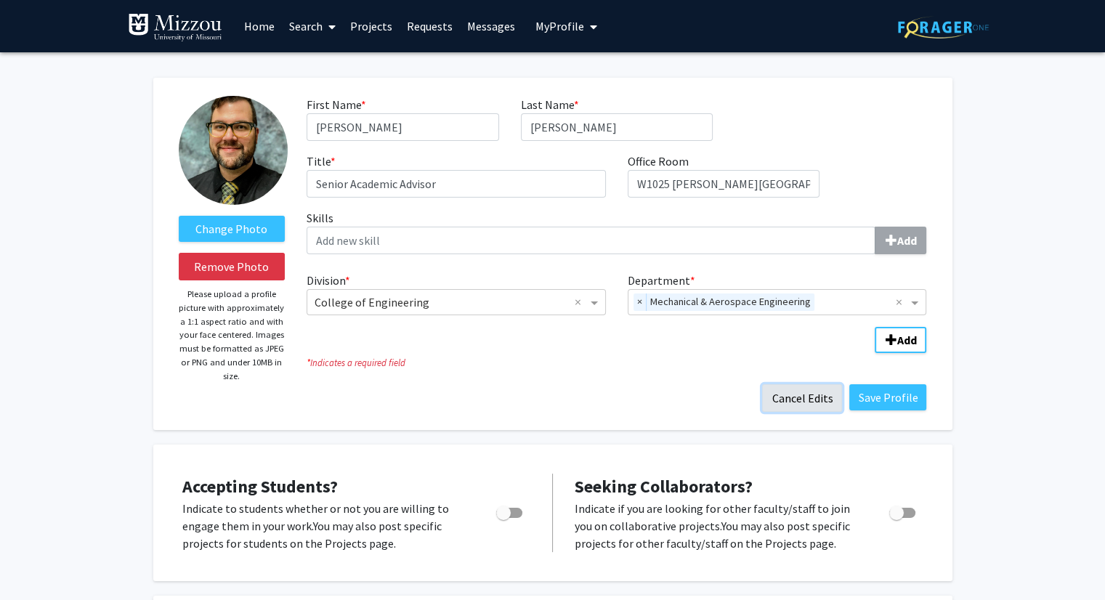
click at [808, 394] on button "Cancel Edits" at bounding box center [802, 398] width 80 height 28
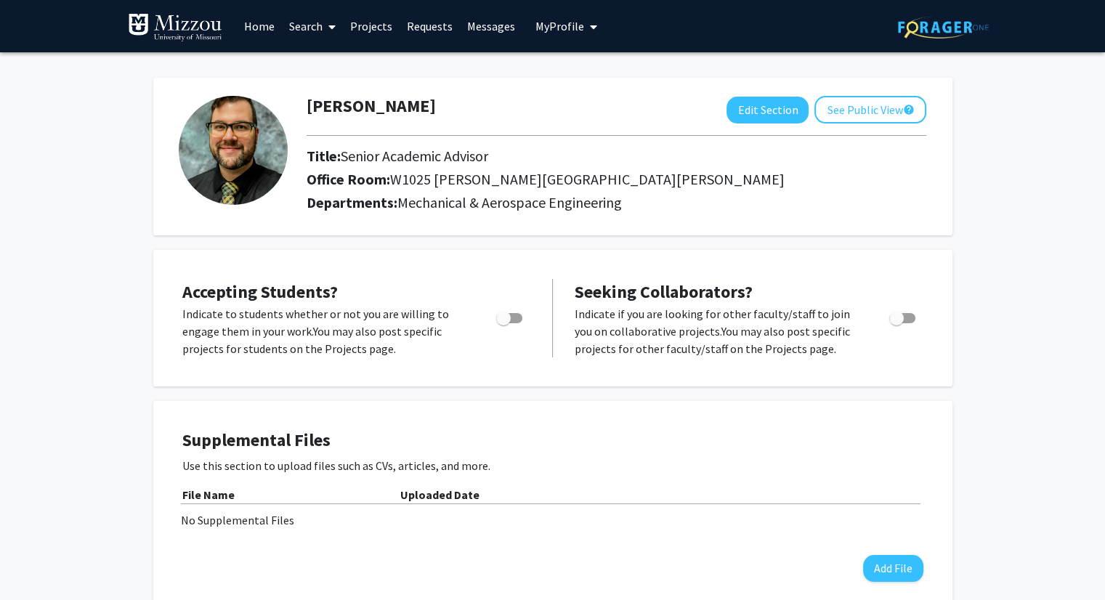
click at [307, 41] on link "Search" at bounding box center [312, 26] width 61 height 51
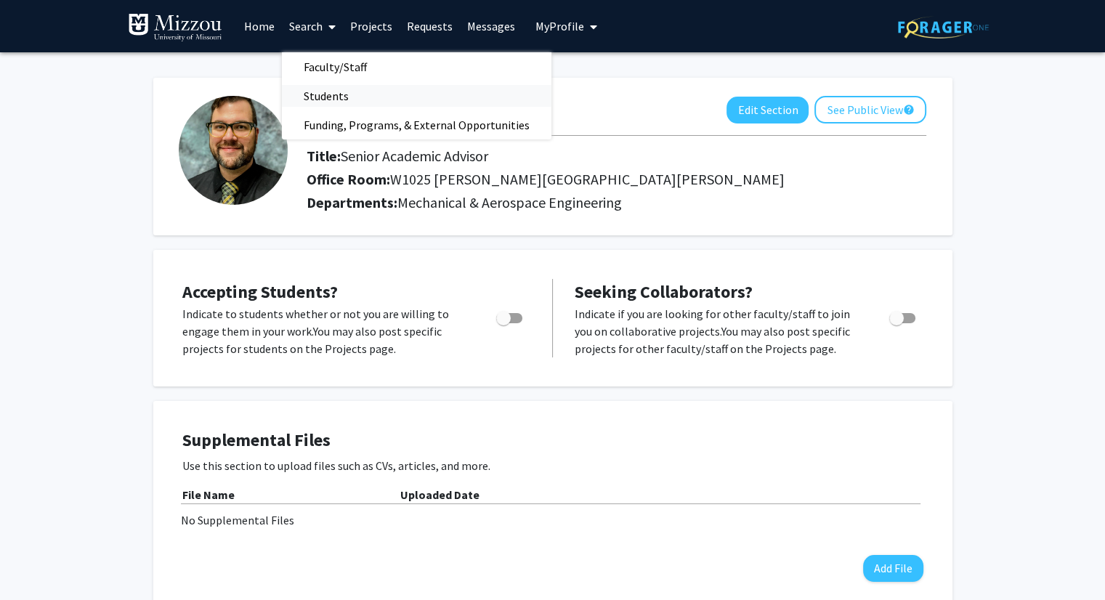
click at [323, 100] on span "Students" at bounding box center [326, 95] width 89 height 29
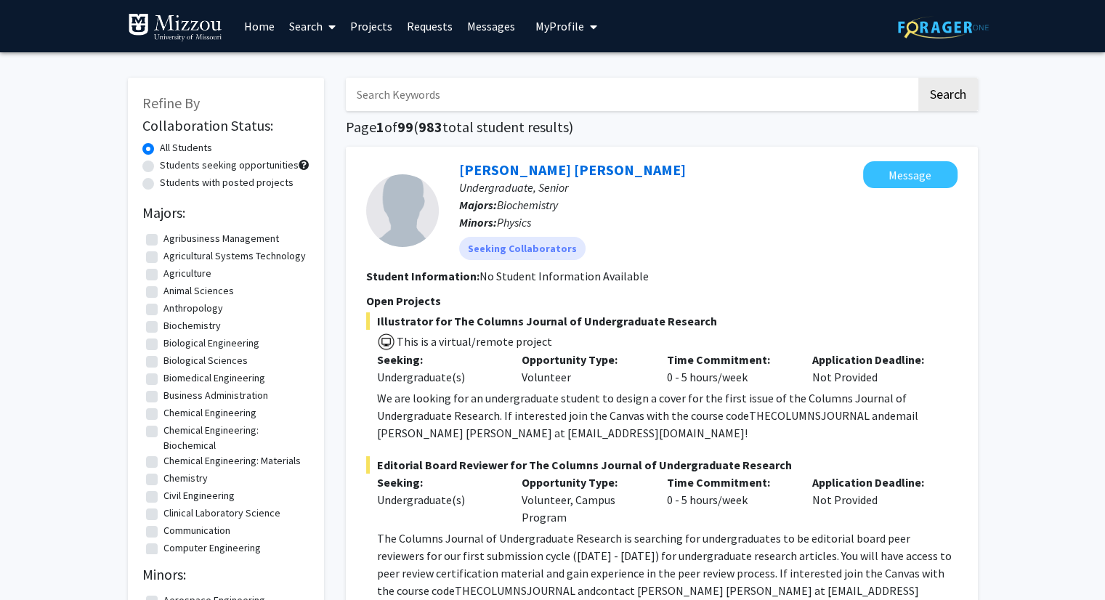
click at [421, 97] on input "Search Keywords" at bounding box center [631, 94] width 570 height 33
type input "[PERSON_NAME]"
click at [918, 78] on button "Search" at bounding box center [948, 94] width 60 height 33
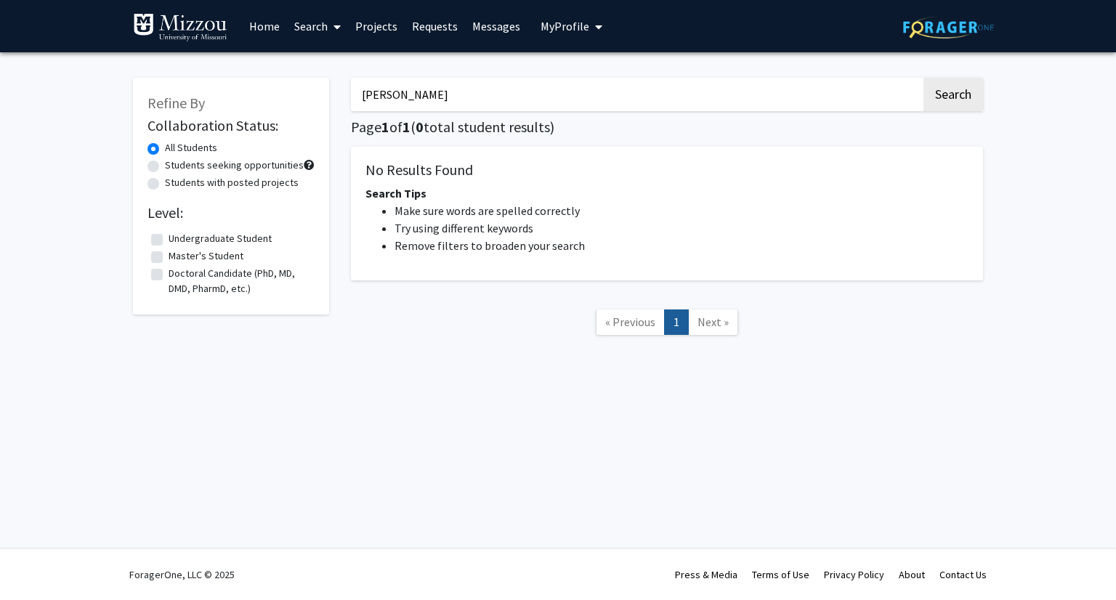
click at [304, 24] on link "Search" at bounding box center [317, 26] width 61 height 51
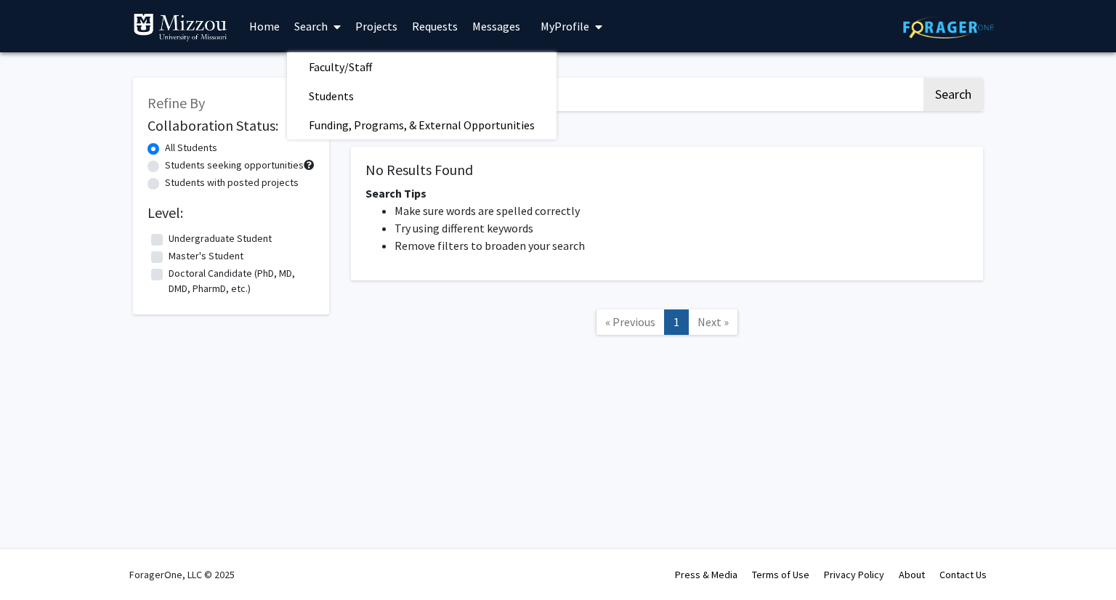
click at [387, 29] on link "Projects" at bounding box center [376, 26] width 57 height 51
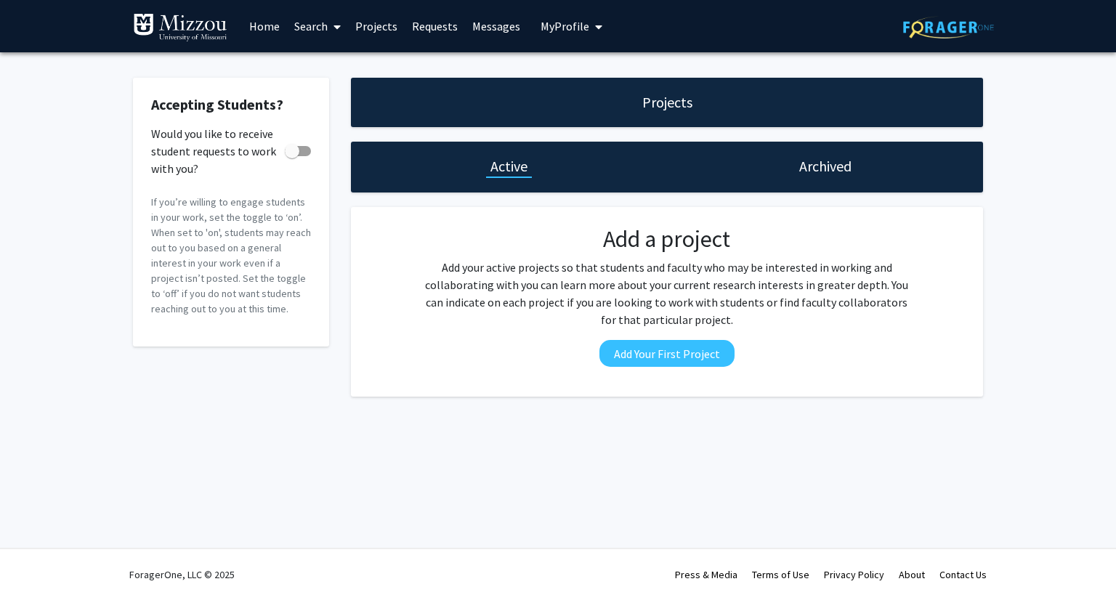
click at [437, 23] on link "Requests" at bounding box center [435, 26] width 60 height 51
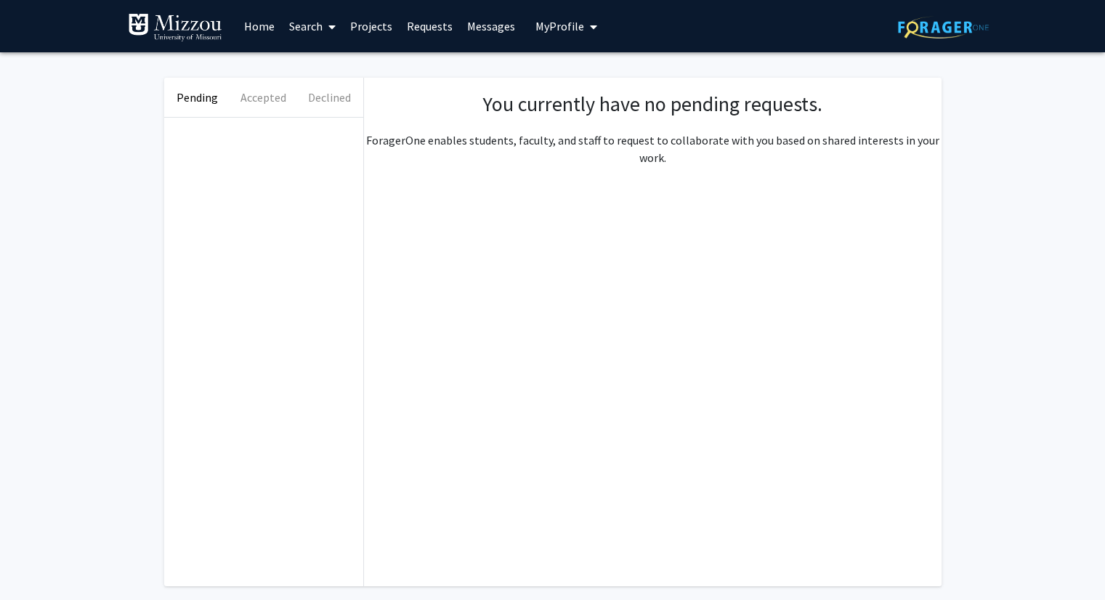
click at [474, 20] on link "Messages" at bounding box center [491, 26] width 62 height 51
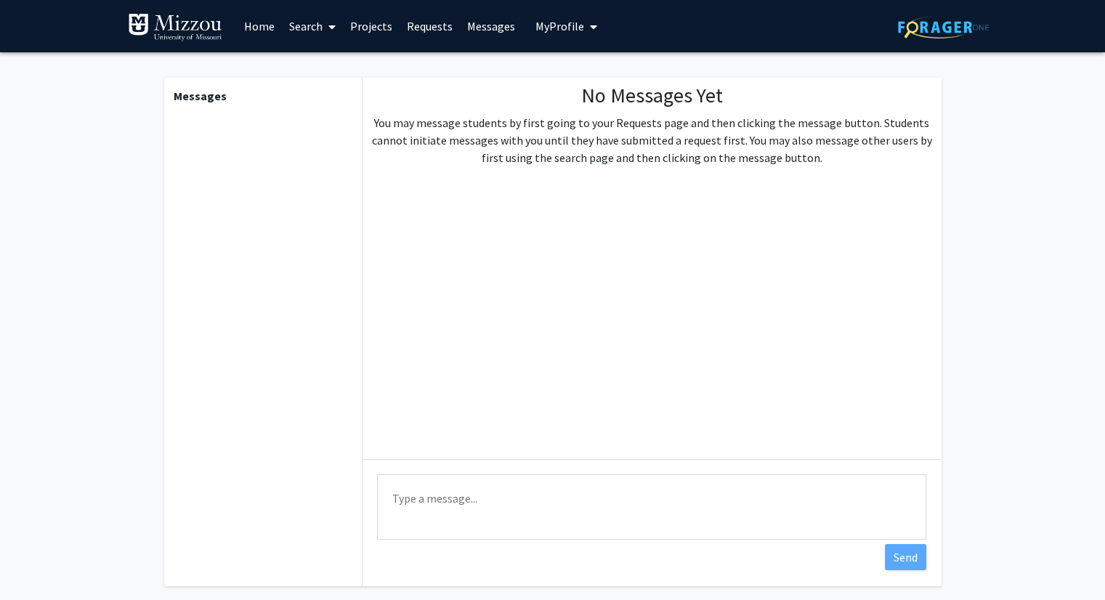
click at [249, 21] on link "Home" at bounding box center [259, 26] width 45 height 51
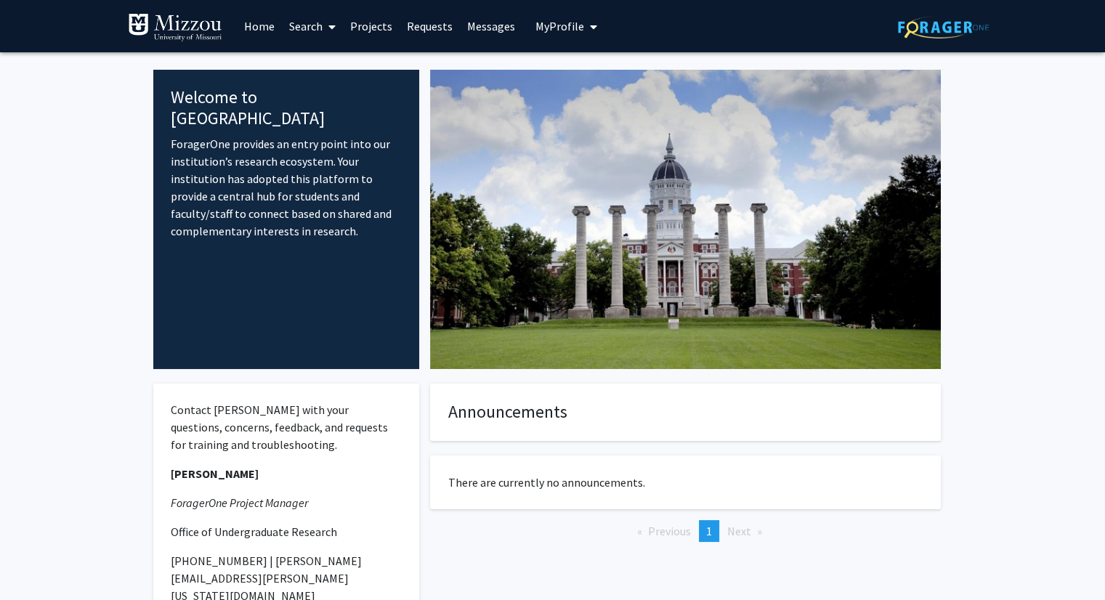
click at [328, 50] on span at bounding box center [329, 26] width 13 height 51
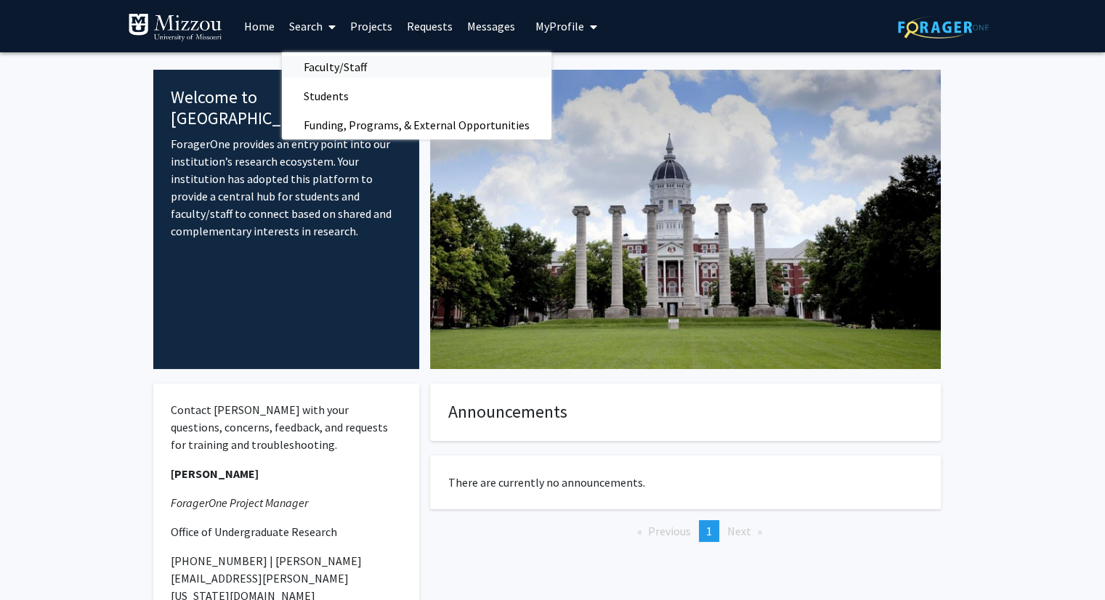
click at [334, 73] on span "Faculty/Staff" at bounding box center [335, 66] width 107 height 29
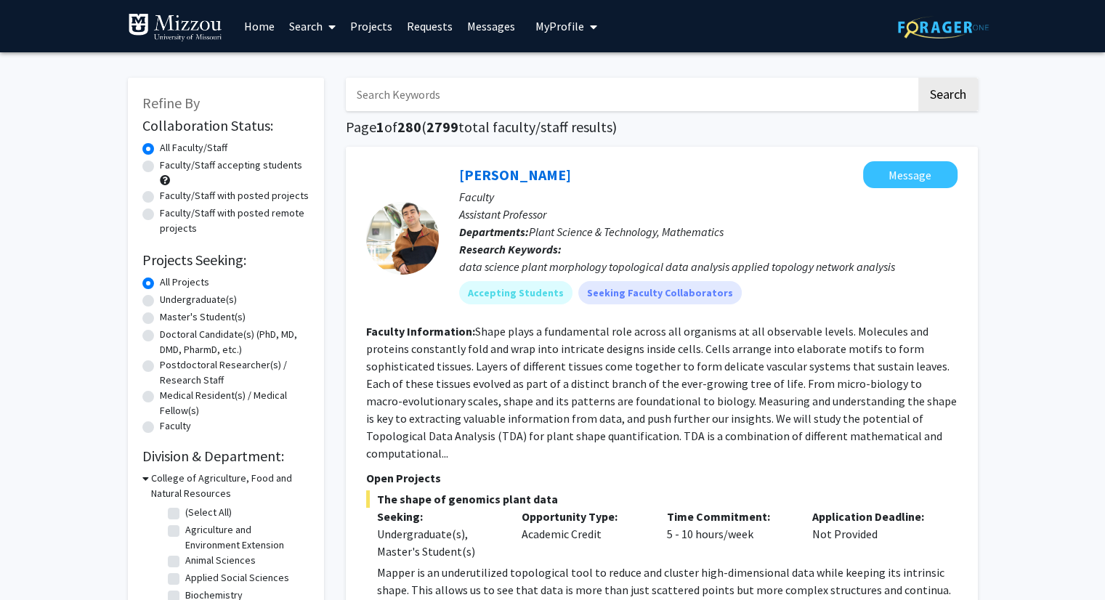
click at [389, 102] on input "Search Keywords" at bounding box center [631, 94] width 570 height 33
type input "[PERSON_NAME]"
click at [918, 78] on button "Search" at bounding box center [948, 94] width 60 height 33
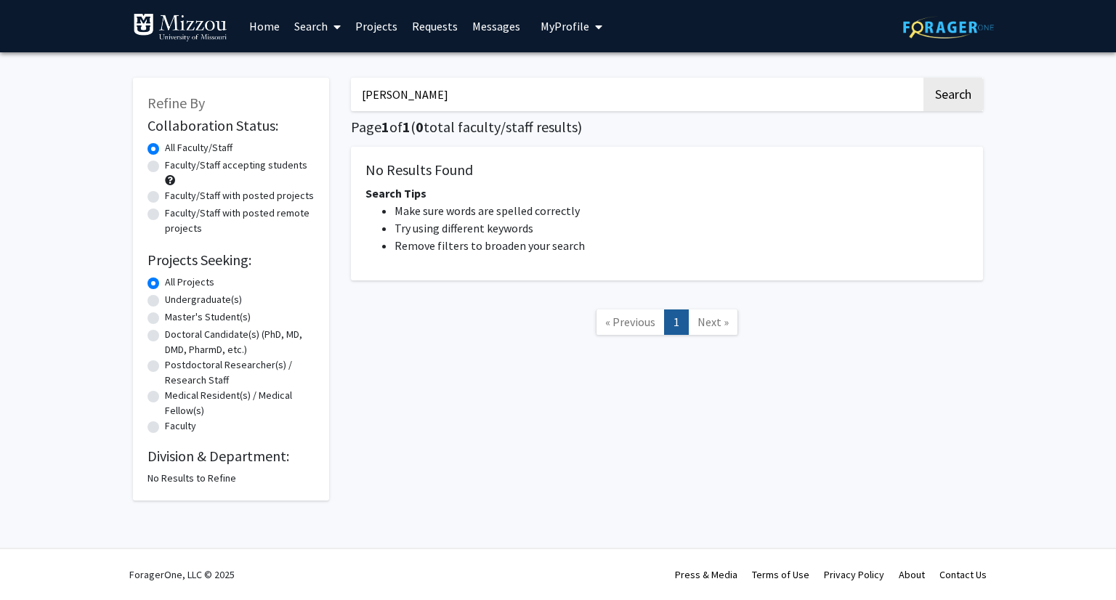
click at [574, 26] on span "My Profile" at bounding box center [564, 26] width 49 height 15
click at [612, 76] on span "View Profile" at bounding box center [631, 84] width 88 height 16
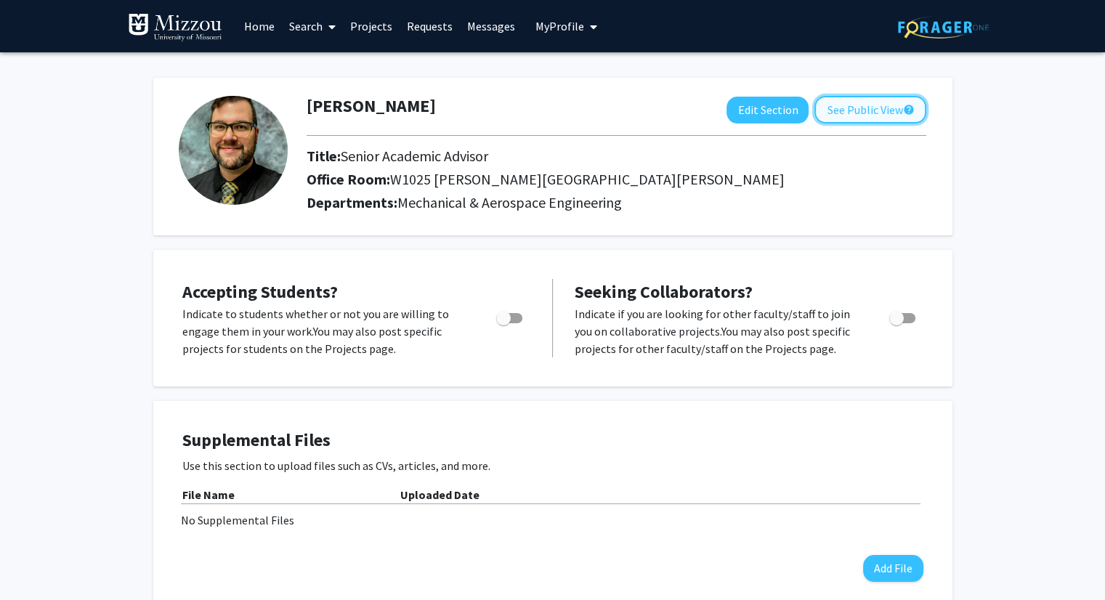
click at [872, 118] on button "See Public View help" at bounding box center [870, 110] width 112 height 28
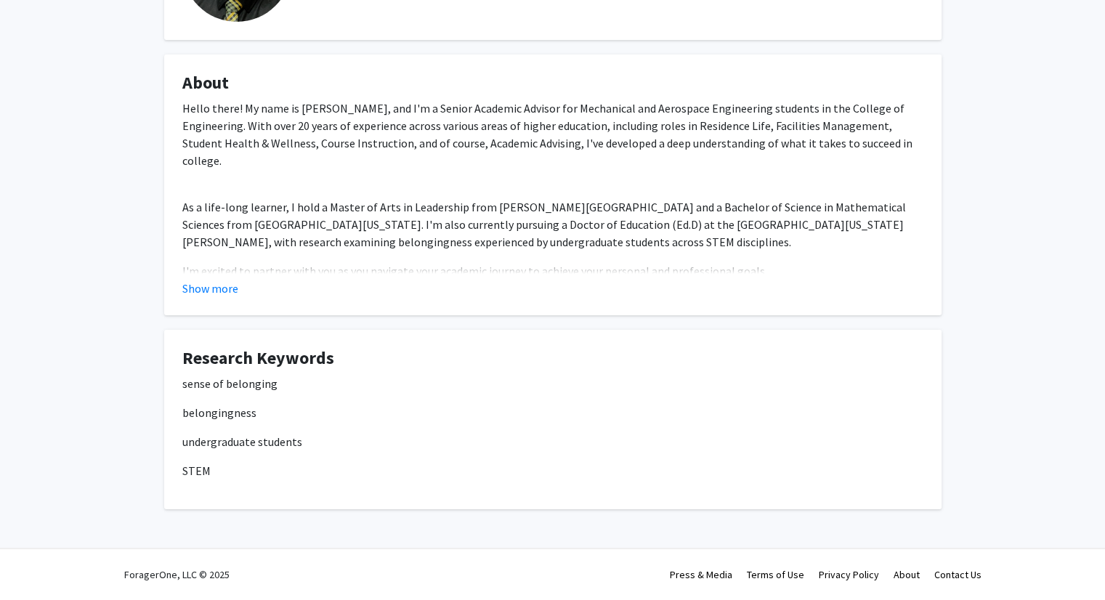
scroll to position [168, 0]
click at [227, 283] on button "Show more" at bounding box center [210, 288] width 56 height 17
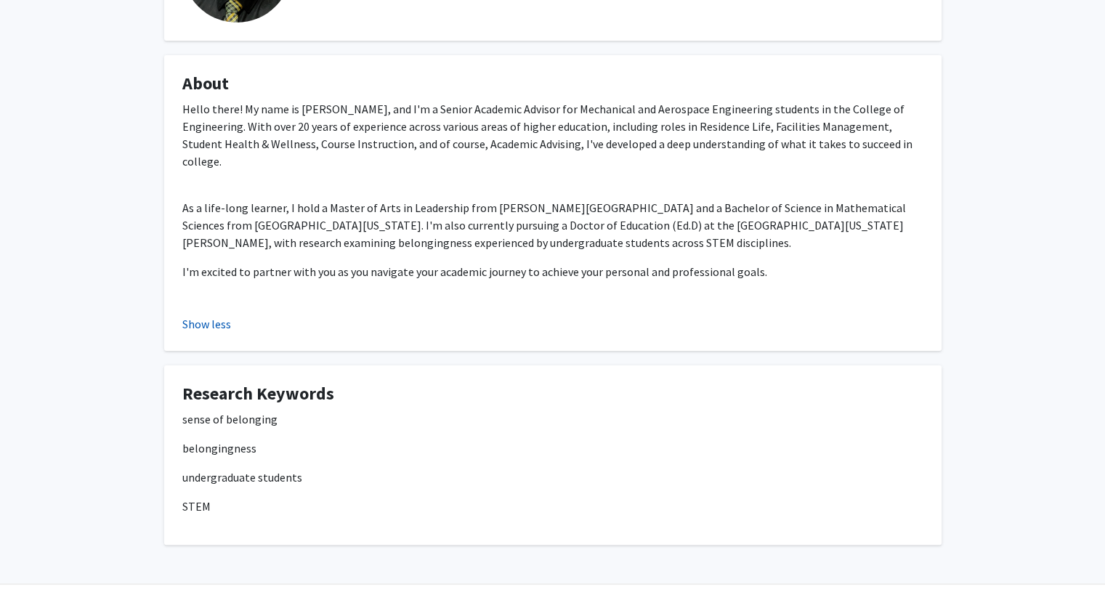
click at [227, 283] on div "Hello there! My name is [PERSON_NAME], and I'm a Senior Academic Advisor for Me…" at bounding box center [552, 204] width 741 height 209
click at [773, 211] on p "As a life-long learner, I hold a Master of Arts in Leadership from [PERSON_NAME…" at bounding box center [552, 225] width 741 height 52
drag, startPoint x: 770, startPoint y: 207, endPoint x: 791, endPoint y: 210, distance: 21.3
click at [791, 210] on p "As a life-long learner, I hold a Master of Arts in Leadership from [PERSON_NAME…" at bounding box center [552, 225] width 741 height 52
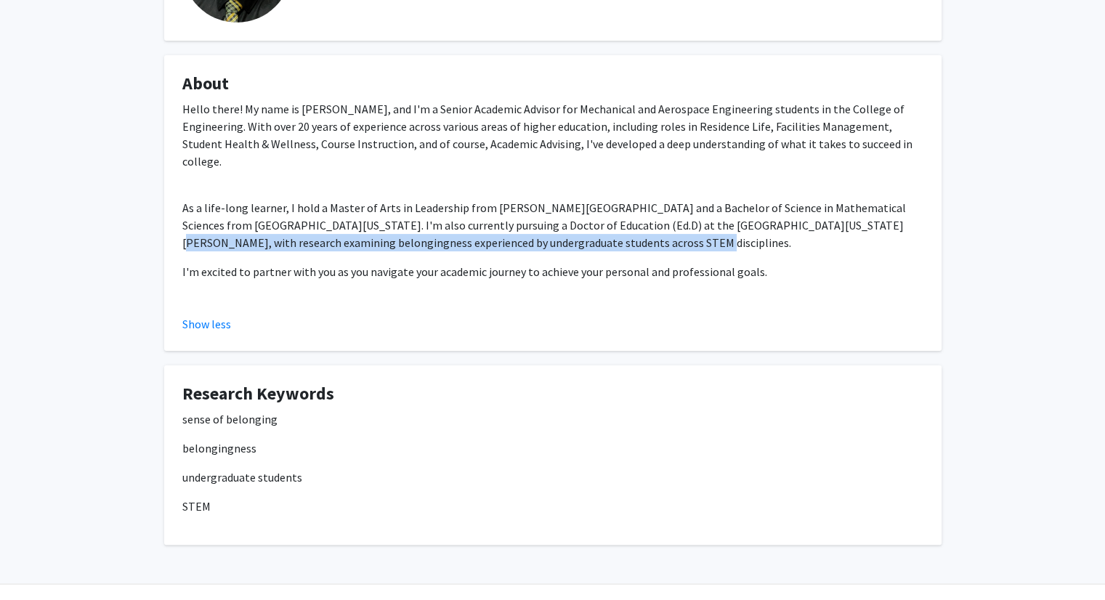
copy p ", with research examining belongingness experienced by undergraduate students a…"
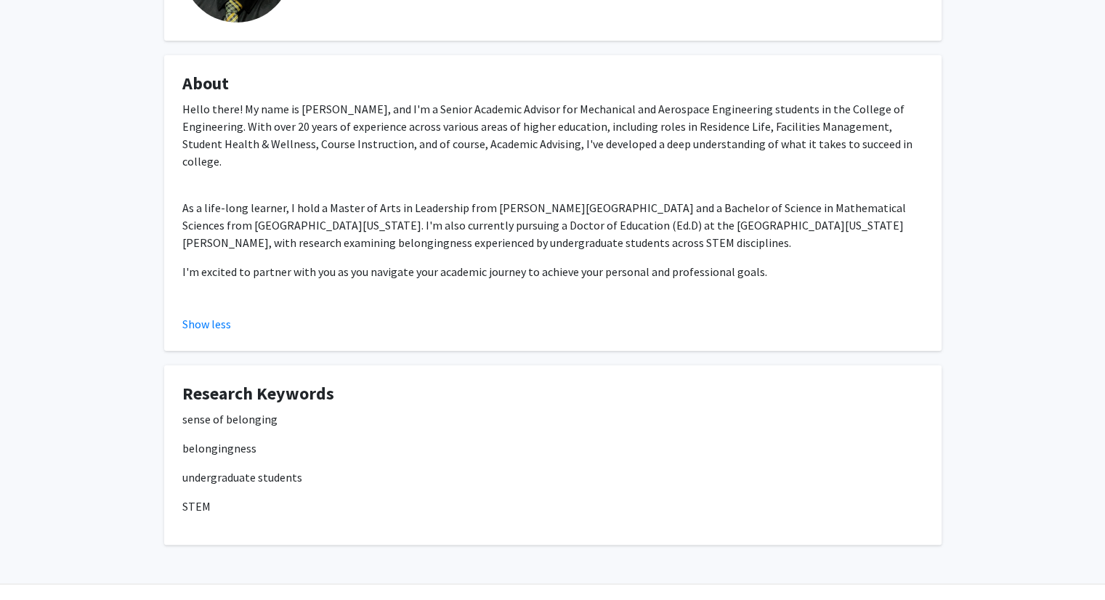
click at [915, 282] on div "Hello there! My name is [PERSON_NAME], and I'm a Senior Academic Advisor for Me…" at bounding box center [552, 204] width 741 height 209
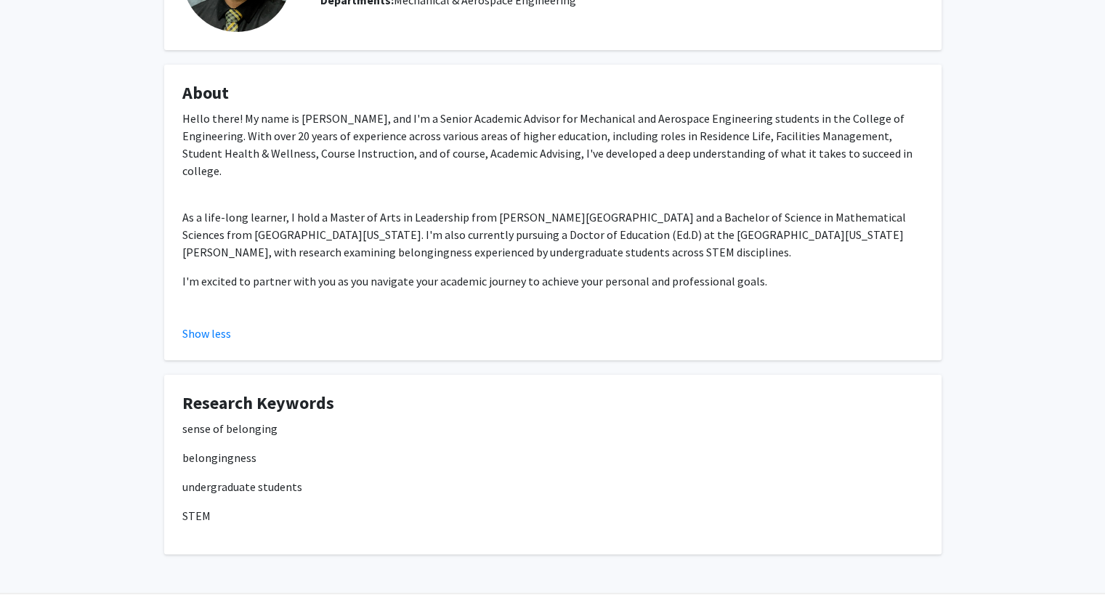
scroll to position [159, 0]
click at [773, 419] on p "sense of belonging" at bounding box center [552, 427] width 741 height 17
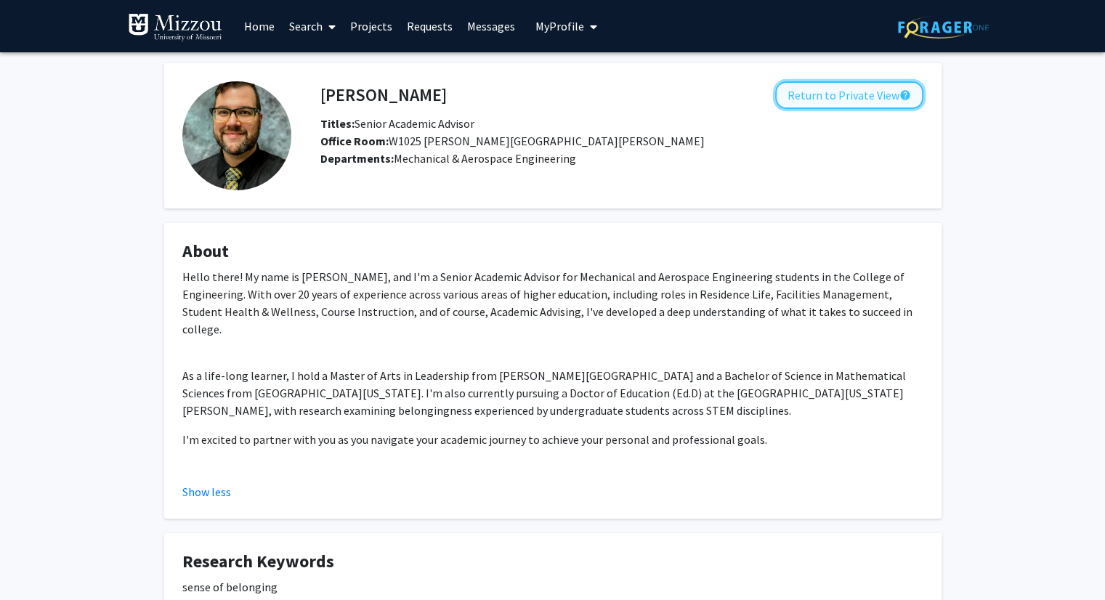
click at [843, 97] on button "Return to Private View help" at bounding box center [849, 95] width 148 height 28
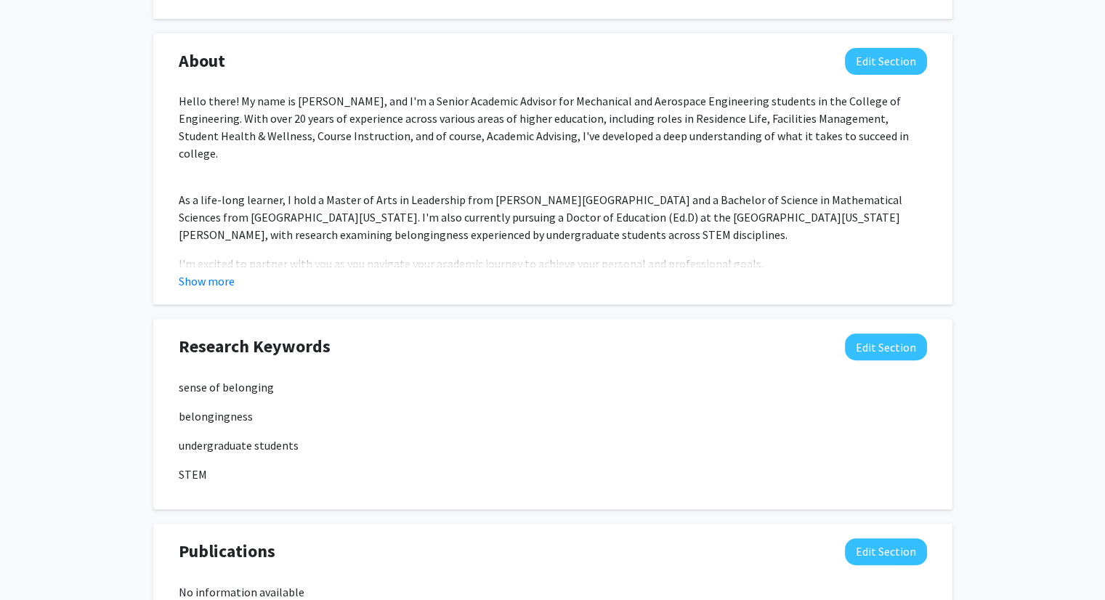
scroll to position [593, 0]
click at [873, 348] on button "Edit Section" at bounding box center [886, 346] width 82 height 27
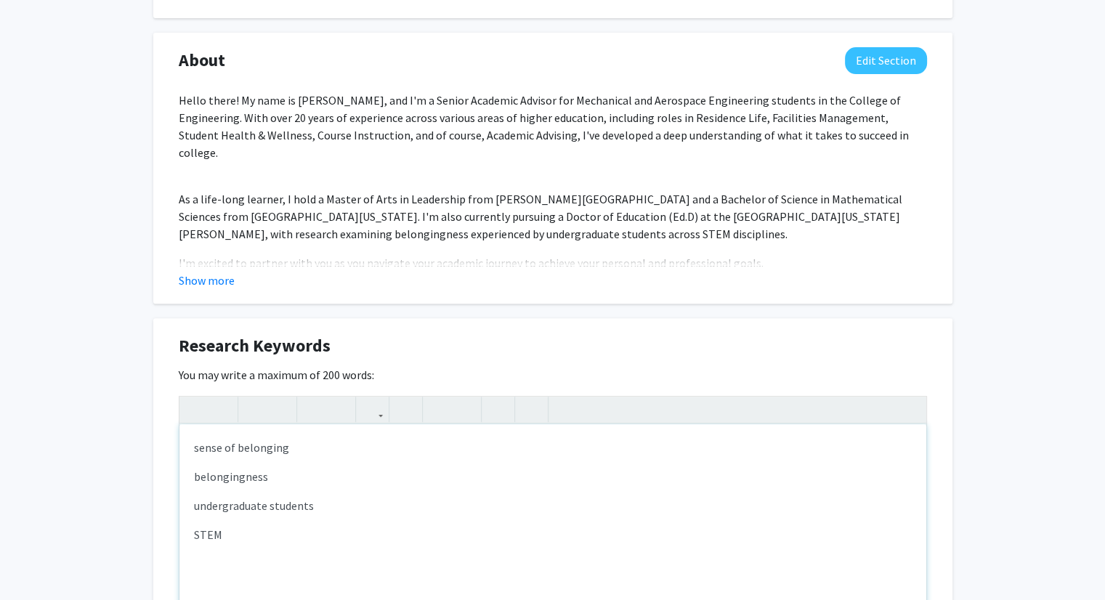
click at [360, 439] on p "sense of belonging" at bounding box center [553, 447] width 718 height 17
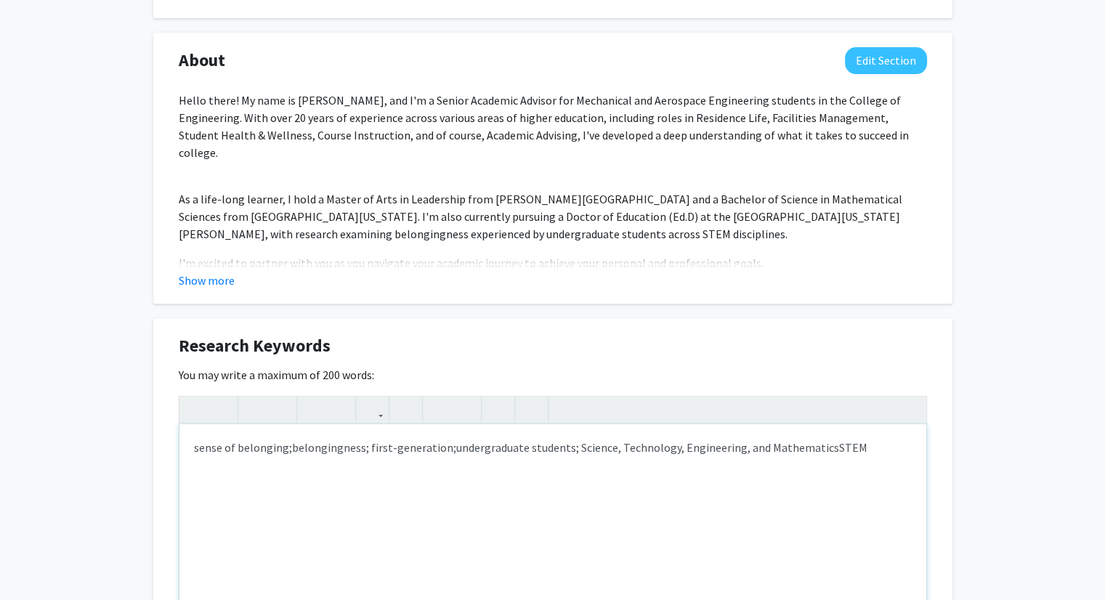
type textarea "<p>sense of belonging;&nbsp;<span style="font-size: 1rem;">belongingness; first…"
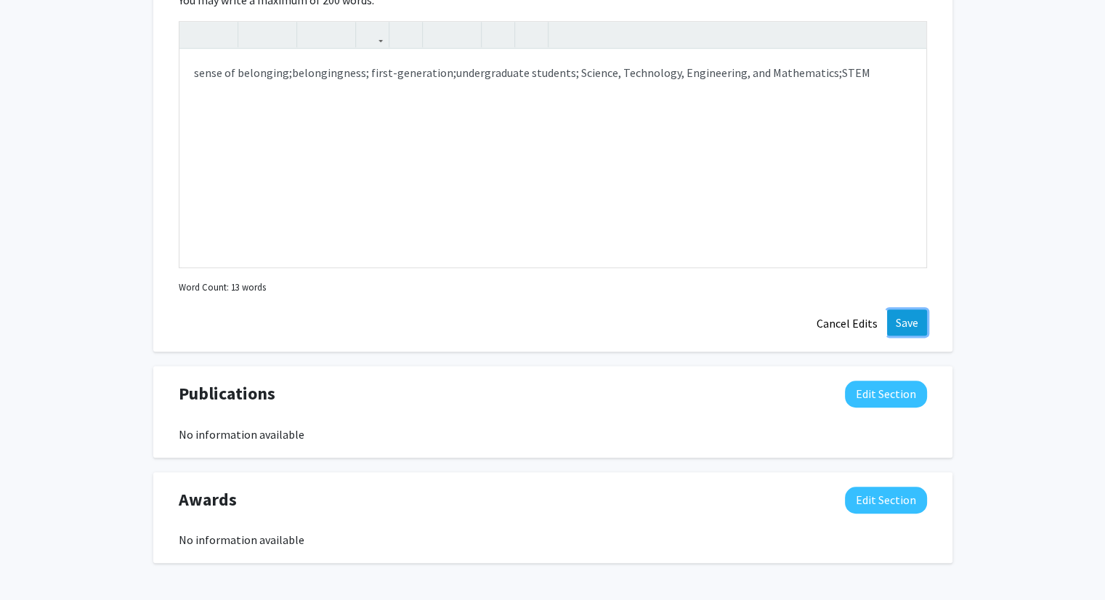
click at [907, 325] on button "Save" at bounding box center [907, 322] width 40 height 26
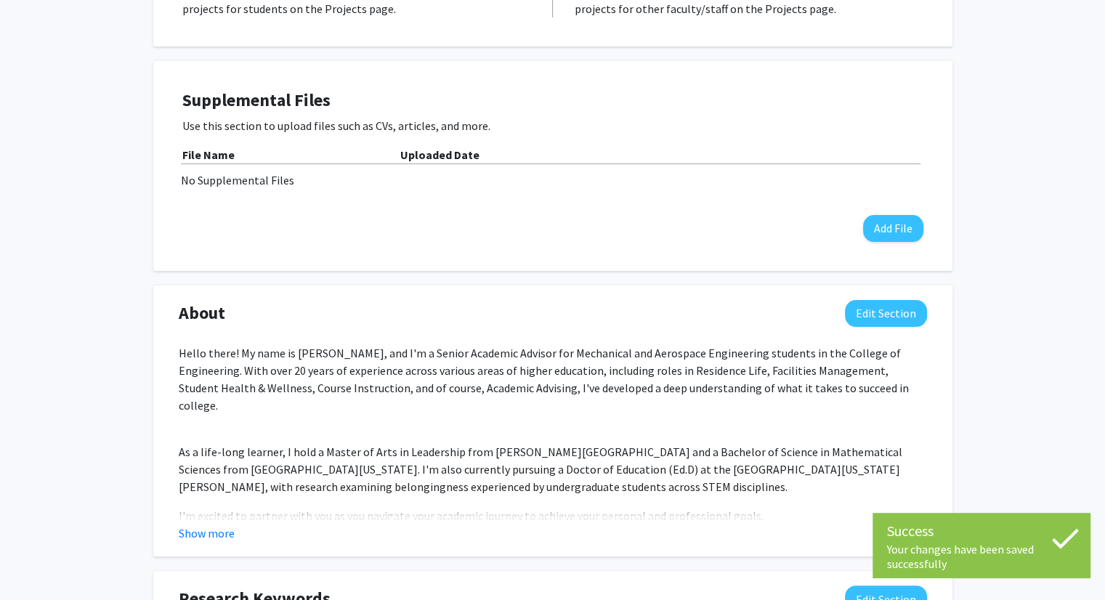
scroll to position [0, 0]
